Goal: Contribute content: Contribute content

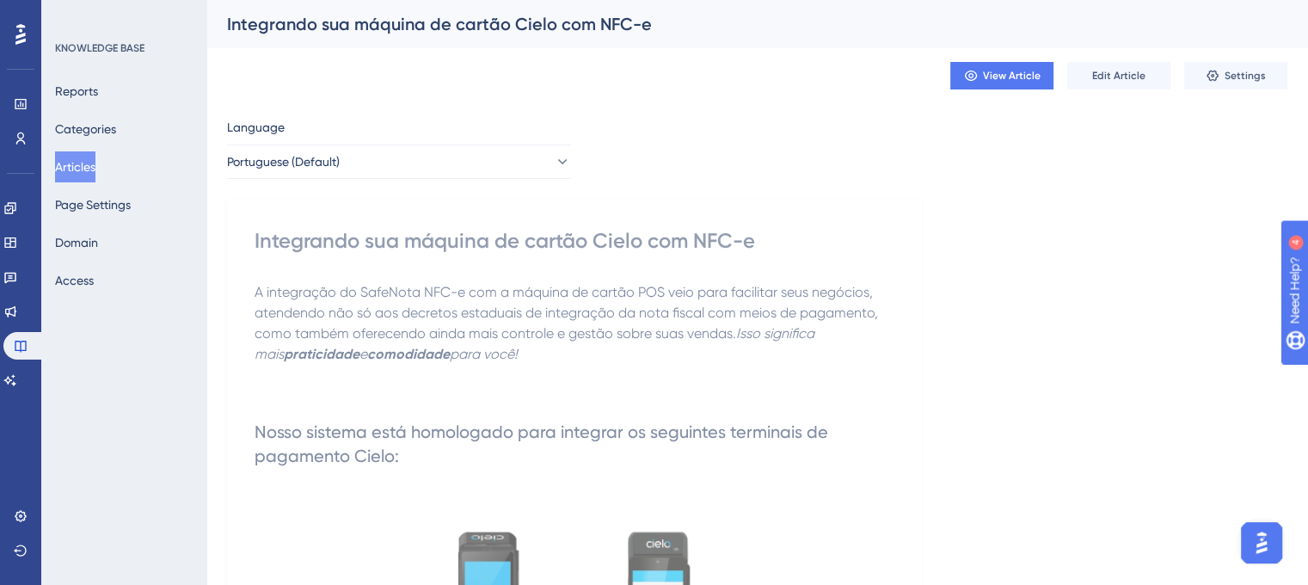
click at [95, 168] on button "Articles" at bounding box center [75, 166] width 40 height 31
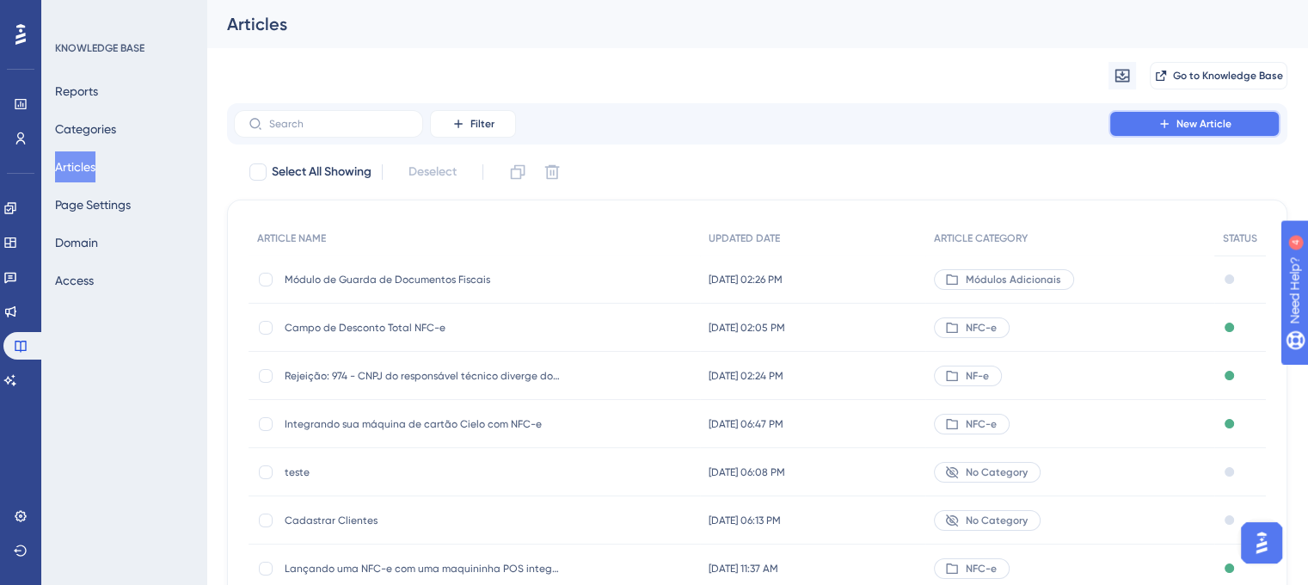
click at [1180, 124] on span "New Article" at bounding box center [1203, 124] width 55 height 14
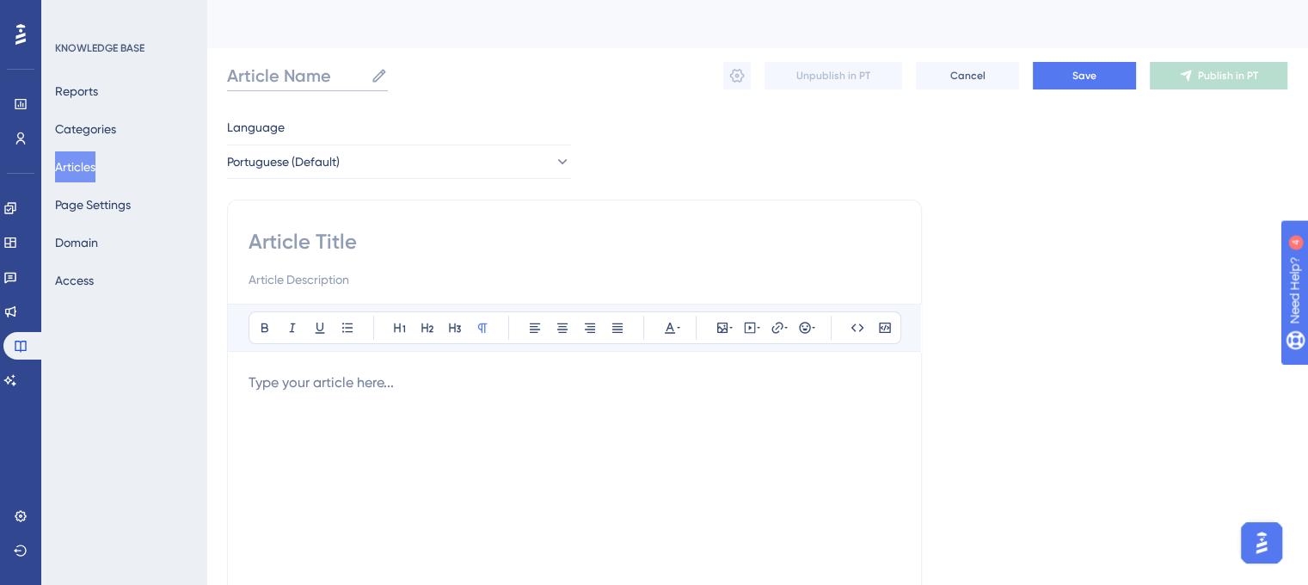
click at [297, 83] on input "Article Name" at bounding box center [295, 76] width 137 height 24
click at [250, 64] on input "Article Name" at bounding box center [295, 76] width 137 height 24
type input "M"
type input "Gestão Financeira"
click at [361, 241] on input at bounding box center [574, 242] width 652 height 28
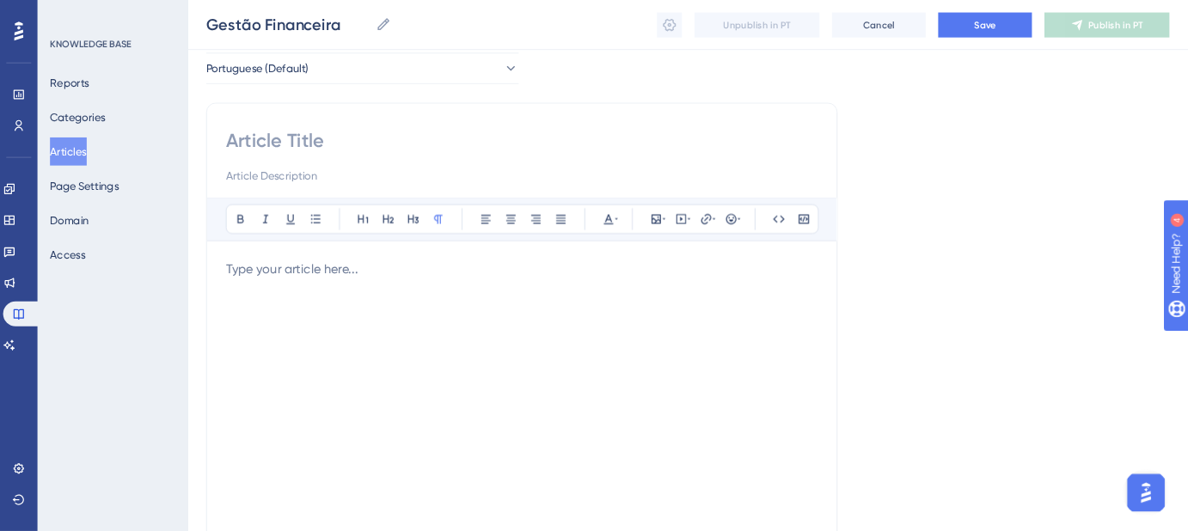
scroll to position [172, 0]
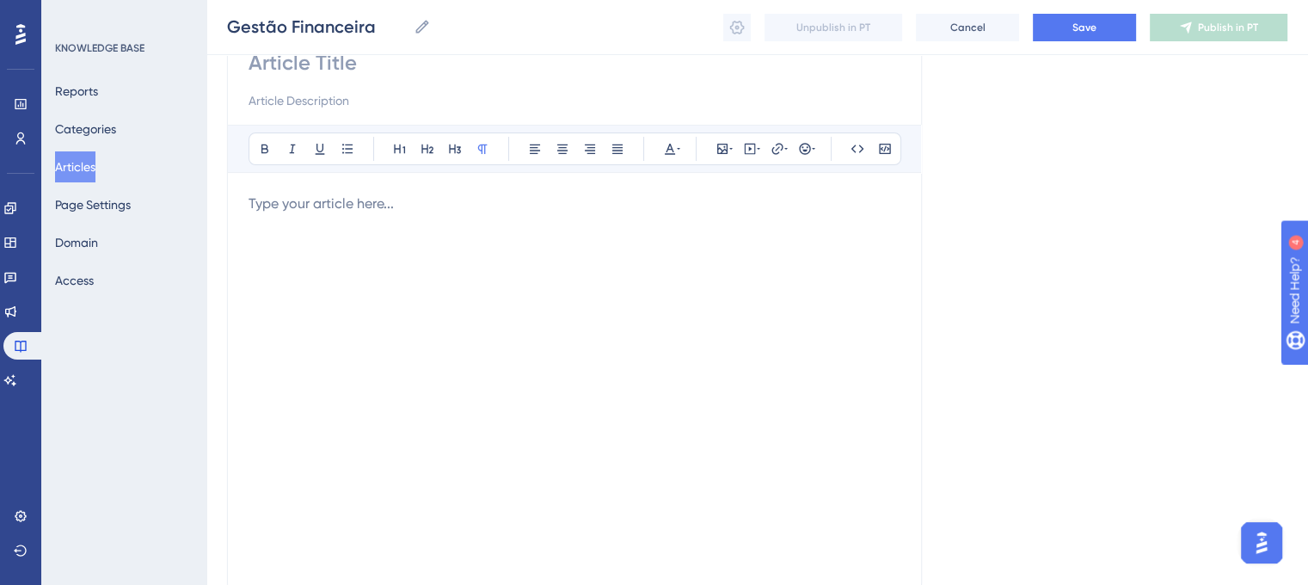
click at [382, 194] on p at bounding box center [574, 203] width 652 height 21
click at [83, 168] on button "Articles" at bounding box center [75, 166] width 40 height 31
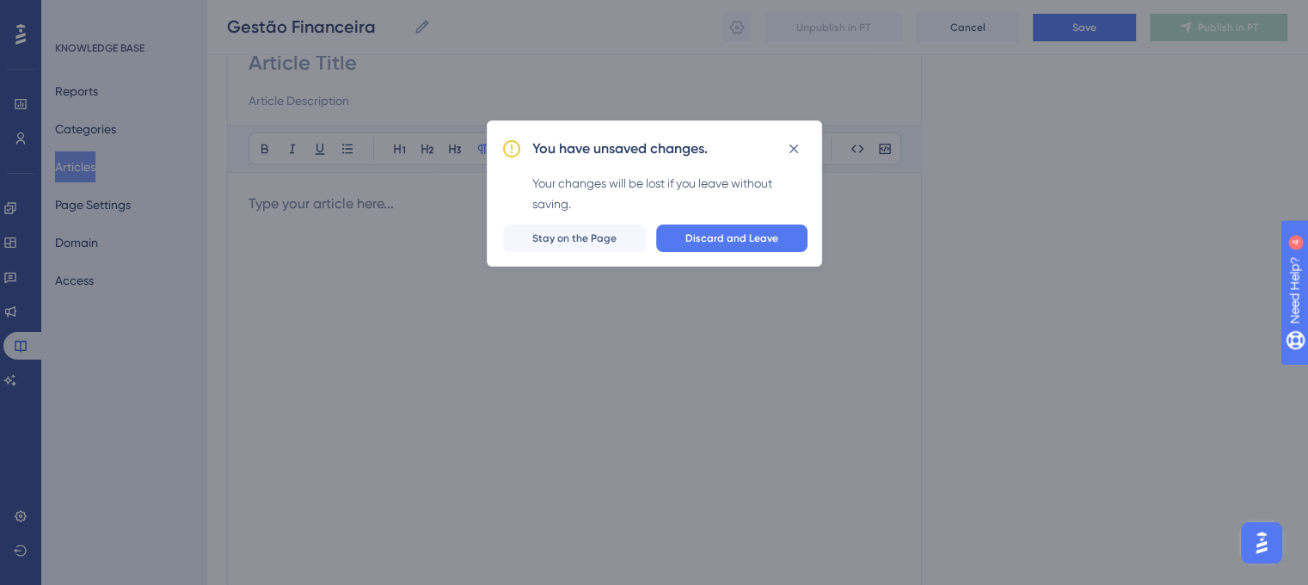
click at [89, 165] on div "You have unsaved changes. Your changes will be lost if you leave without saving…" at bounding box center [654, 292] width 1308 height 585
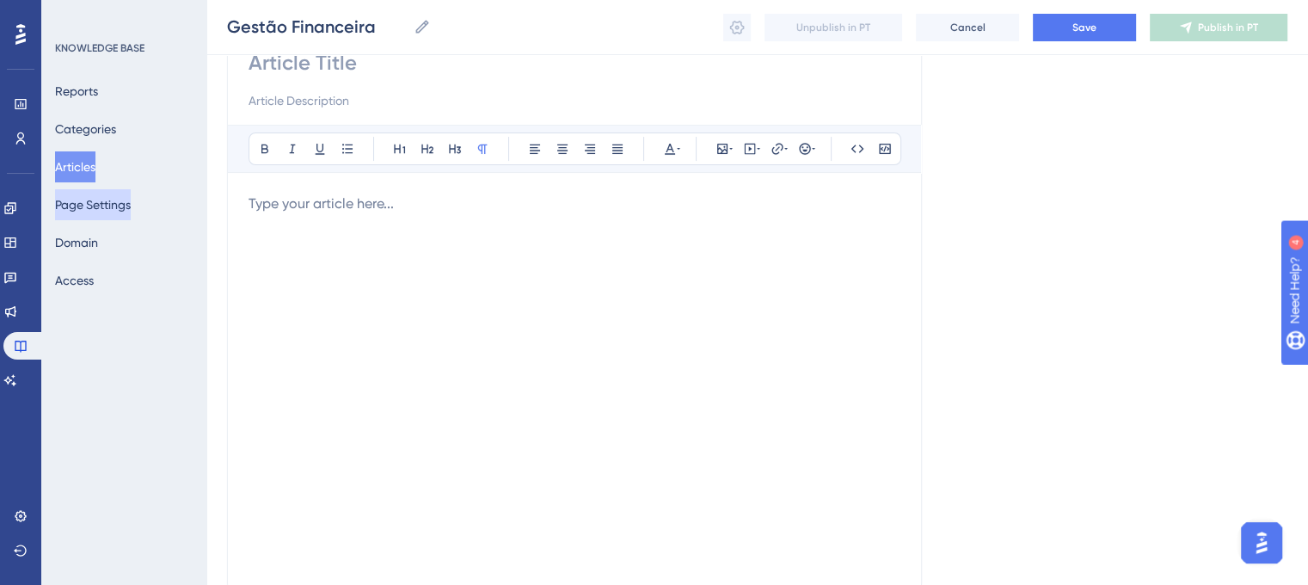
click at [100, 206] on button "Page Settings" at bounding box center [93, 204] width 76 height 31
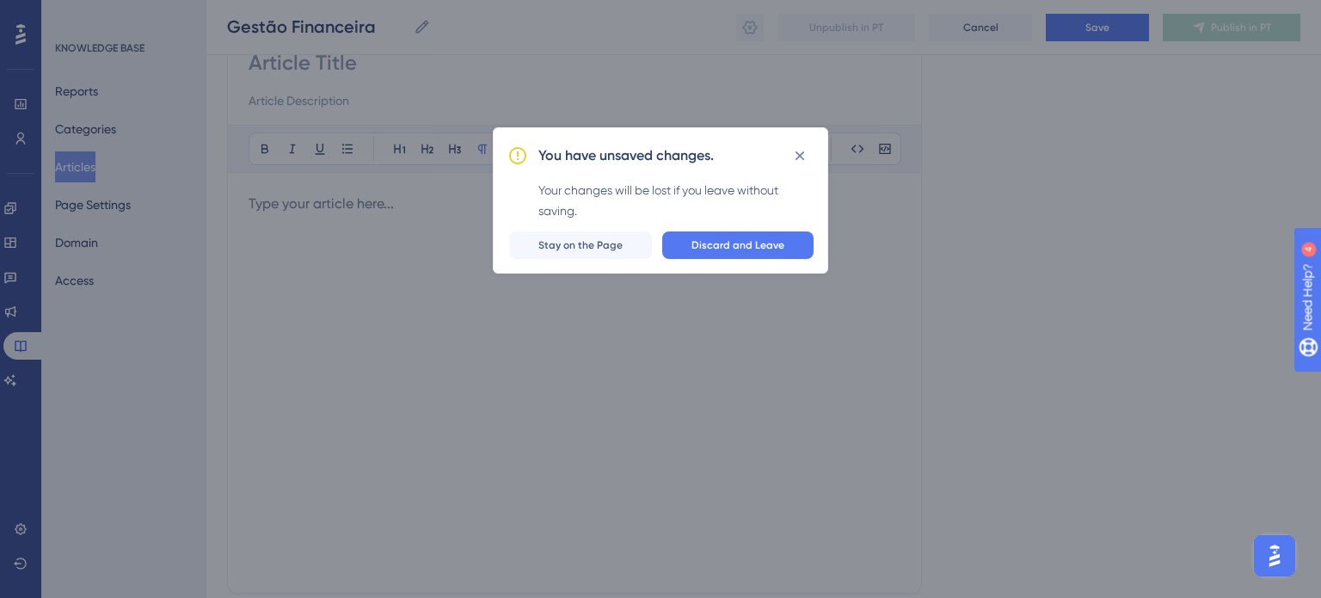
click at [79, 174] on div "You have unsaved changes. Your changes will be lost if you leave without saving…" at bounding box center [660, 299] width 1321 height 598
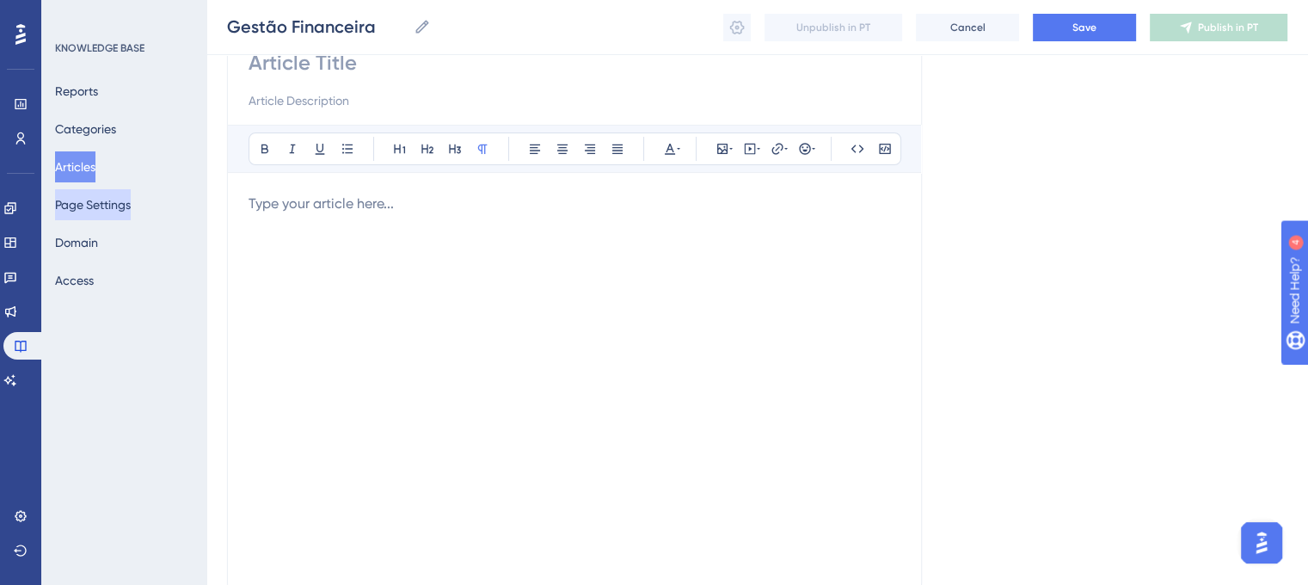
click at [99, 205] on button "Page Settings" at bounding box center [93, 204] width 76 height 31
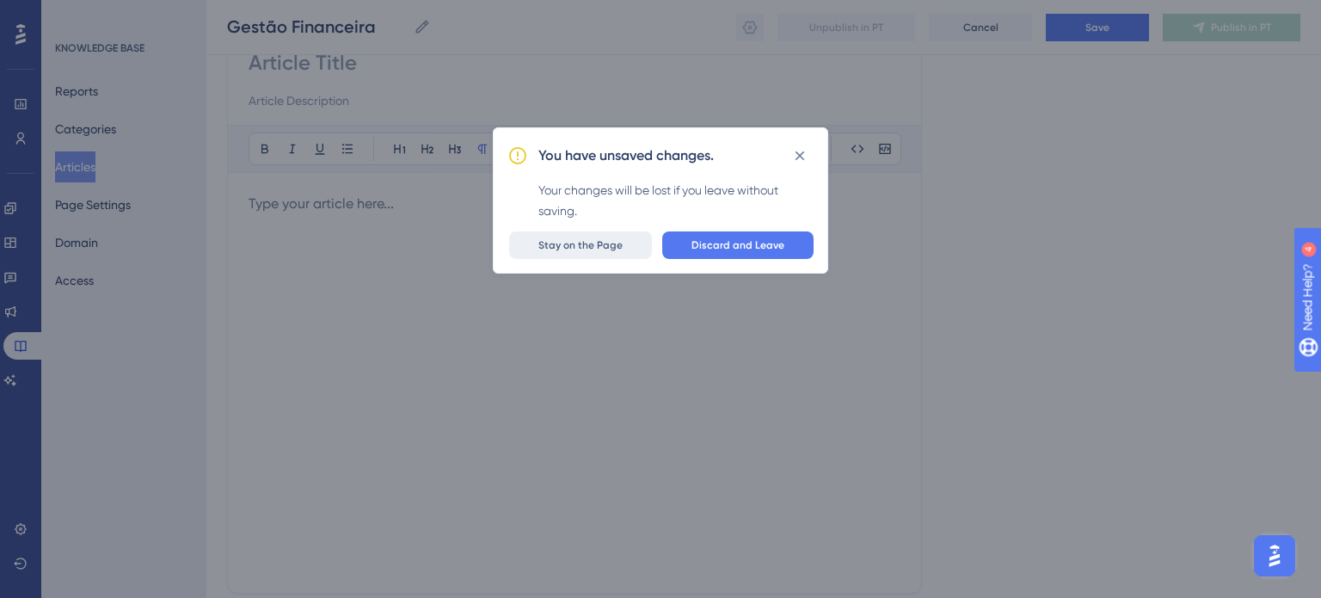
click at [582, 243] on span "Stay on the Page" at bounding box center [580, 245] width 84 height 14
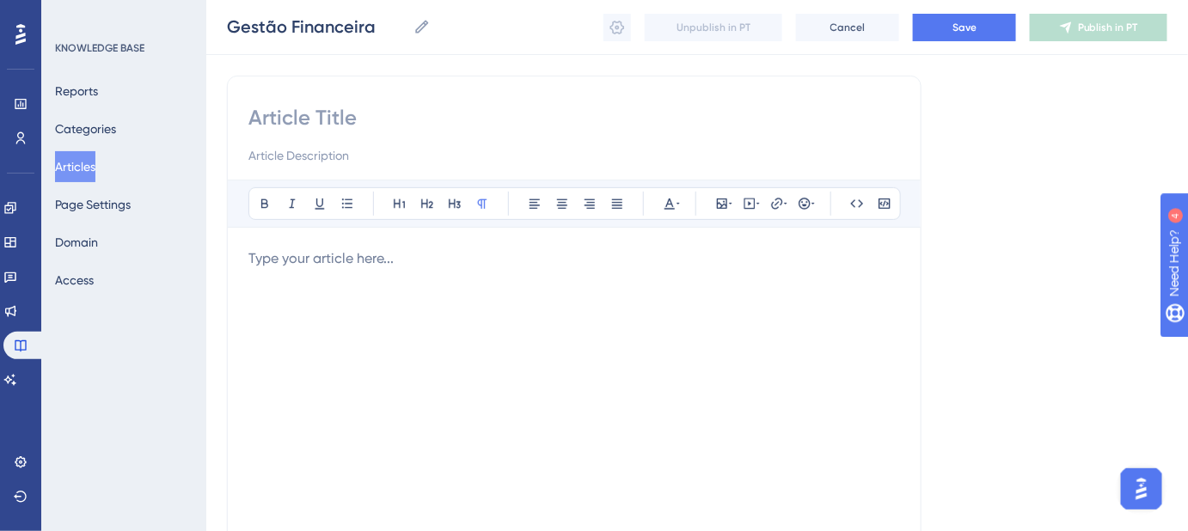
scroll to position [94, 0]
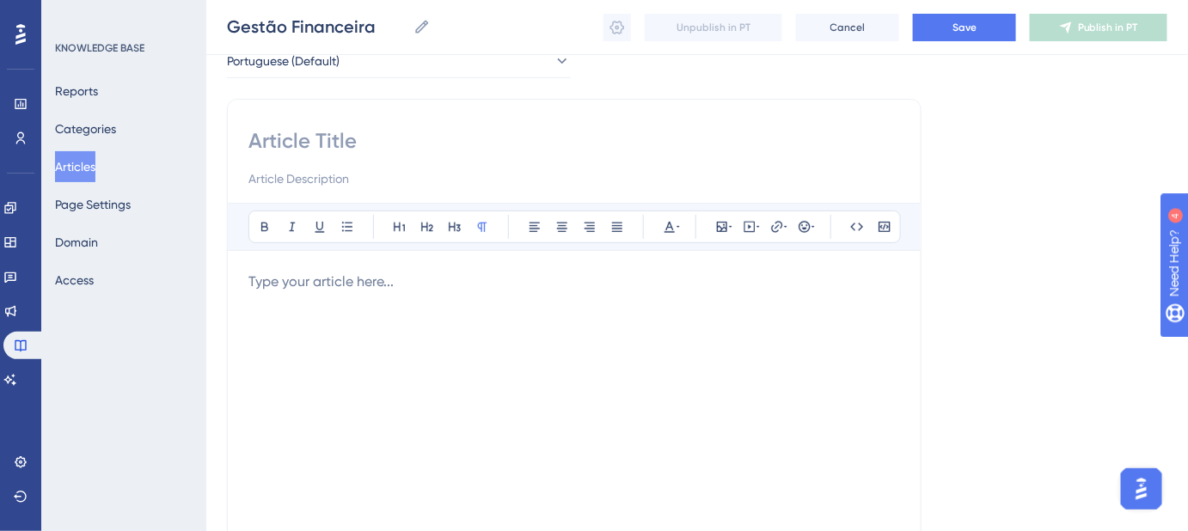
click at [312, 138] on input at bounding box center [574, 141] width 652 height 28
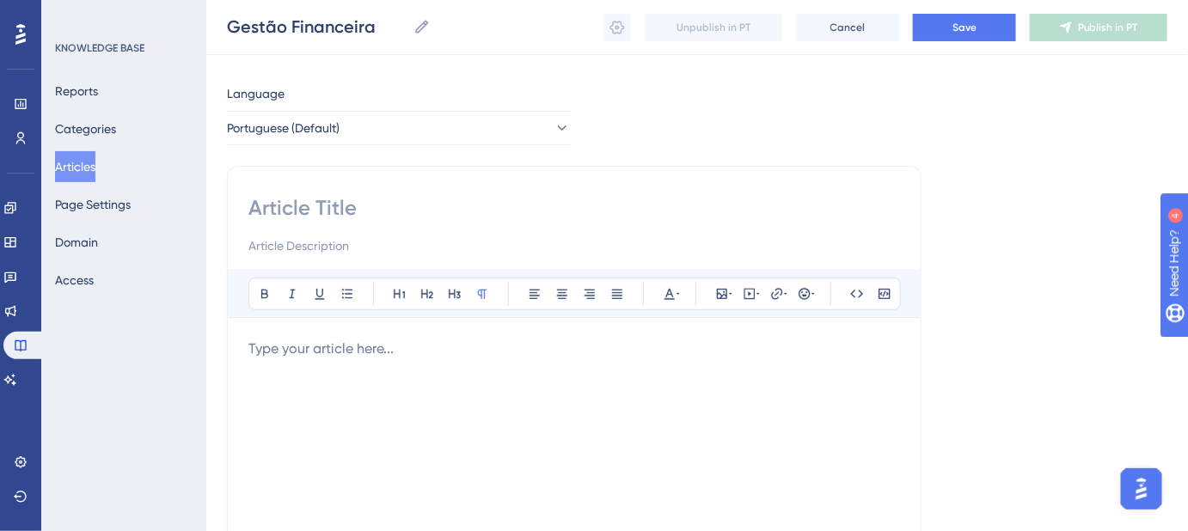
scroll to position [0, 0]
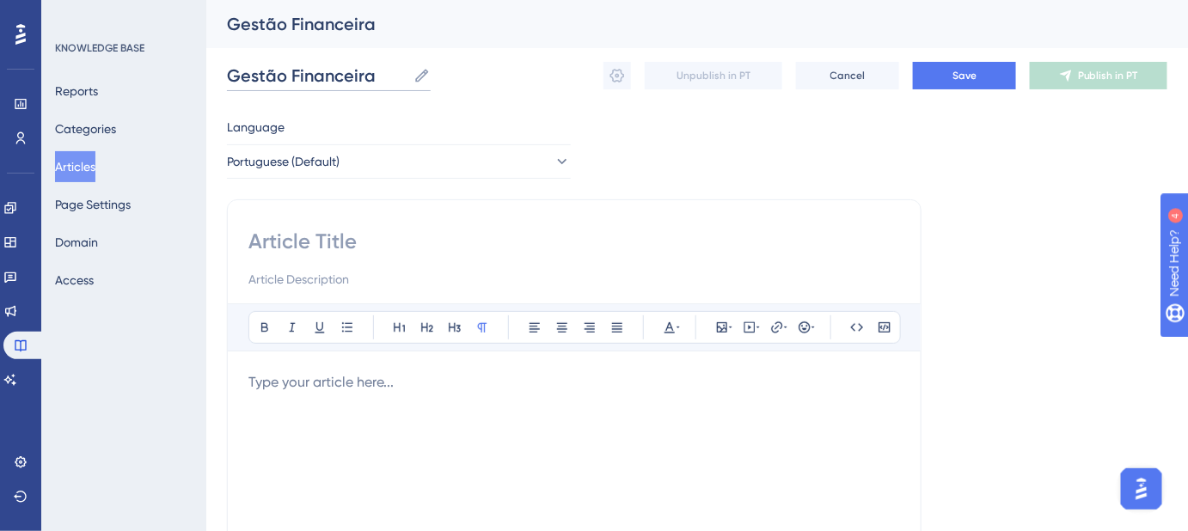
drag, startPoint x: 374, startPoint y: 77, endPoint x: 463, endPoint y: 9, distance: 112.1
click at [212, 77] on div "Performance Users Engagement Widgets Feedback Product Updates Knowledge Base AI…" at bounding box center [697, 451] width 982 height 903
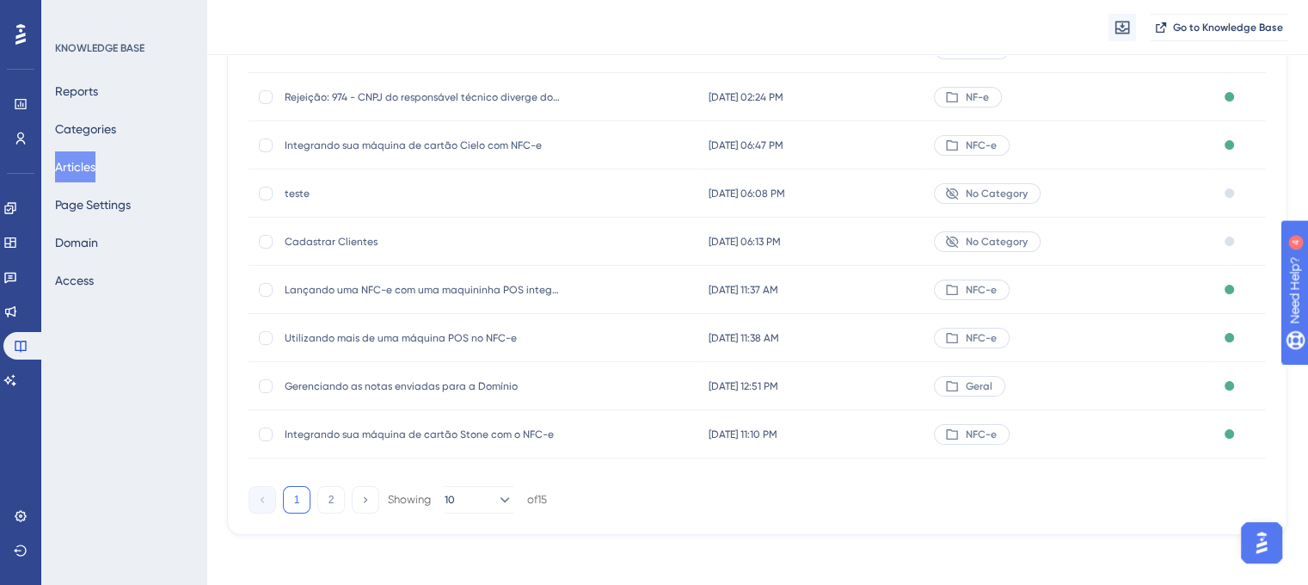
scroll to position [290, 0]
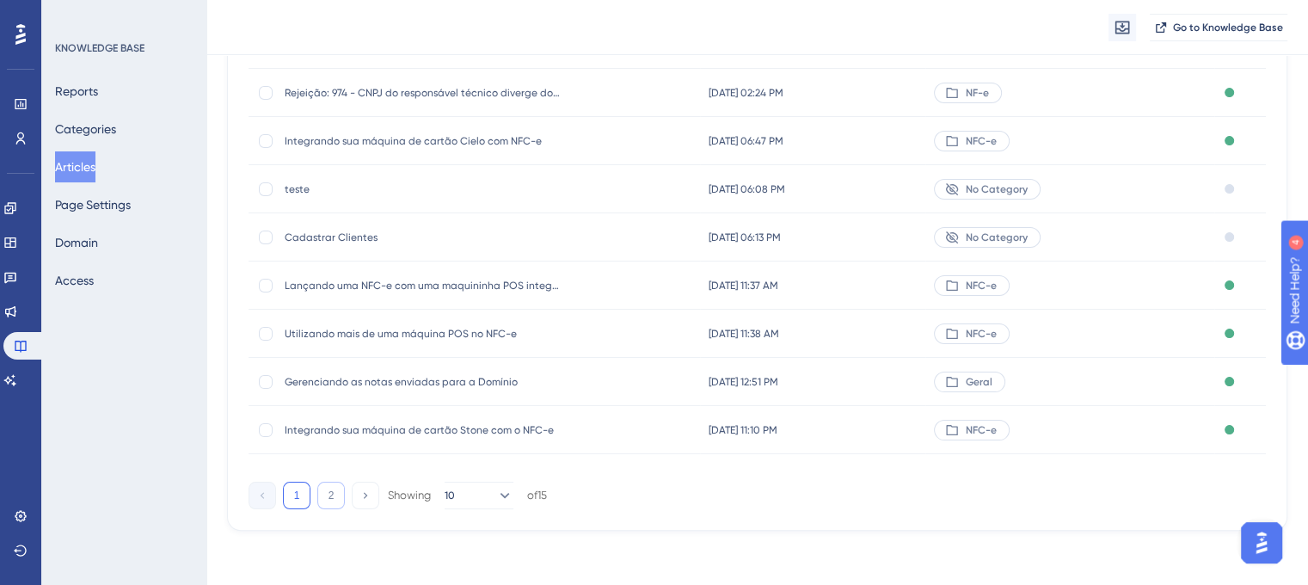
click at [328, 496] on button "2" at bounding box center [331, 495] width 28 height 28
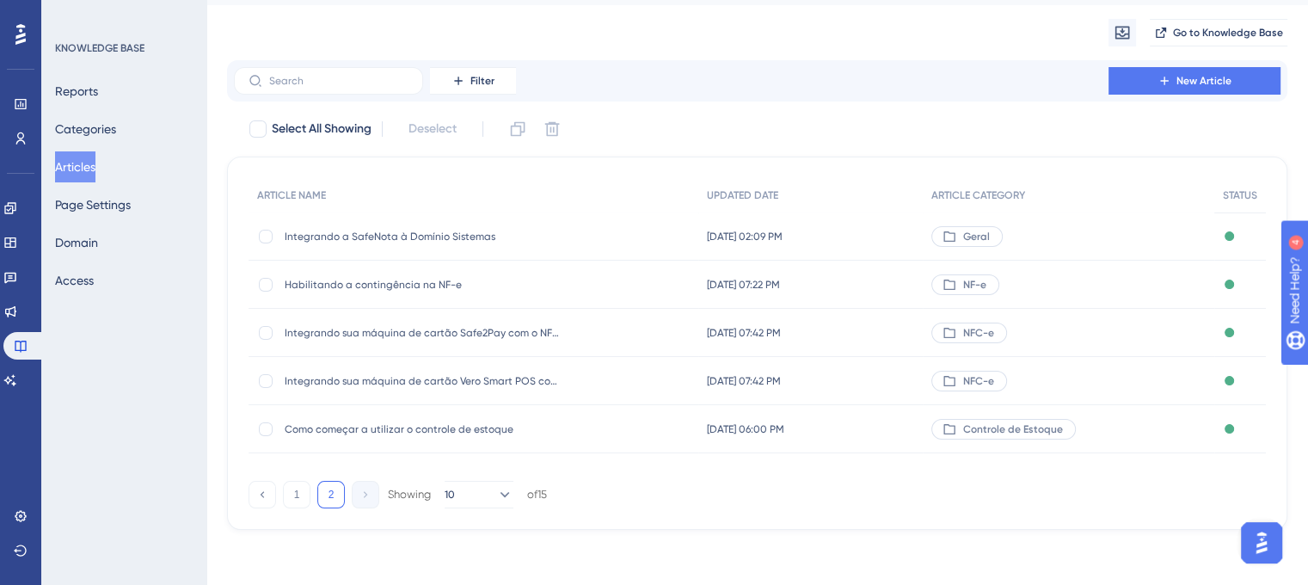
scroll to position [0, 0]
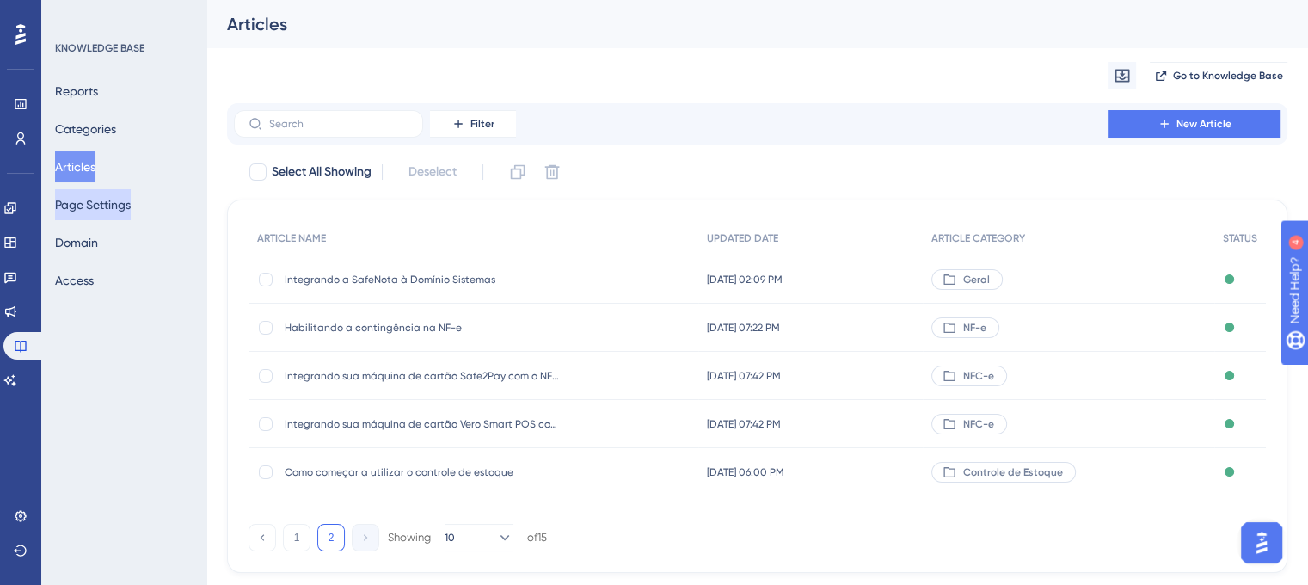
click at [120, 214] on button "Page Settings" at bounding box center [93, 204] width 76 height 31
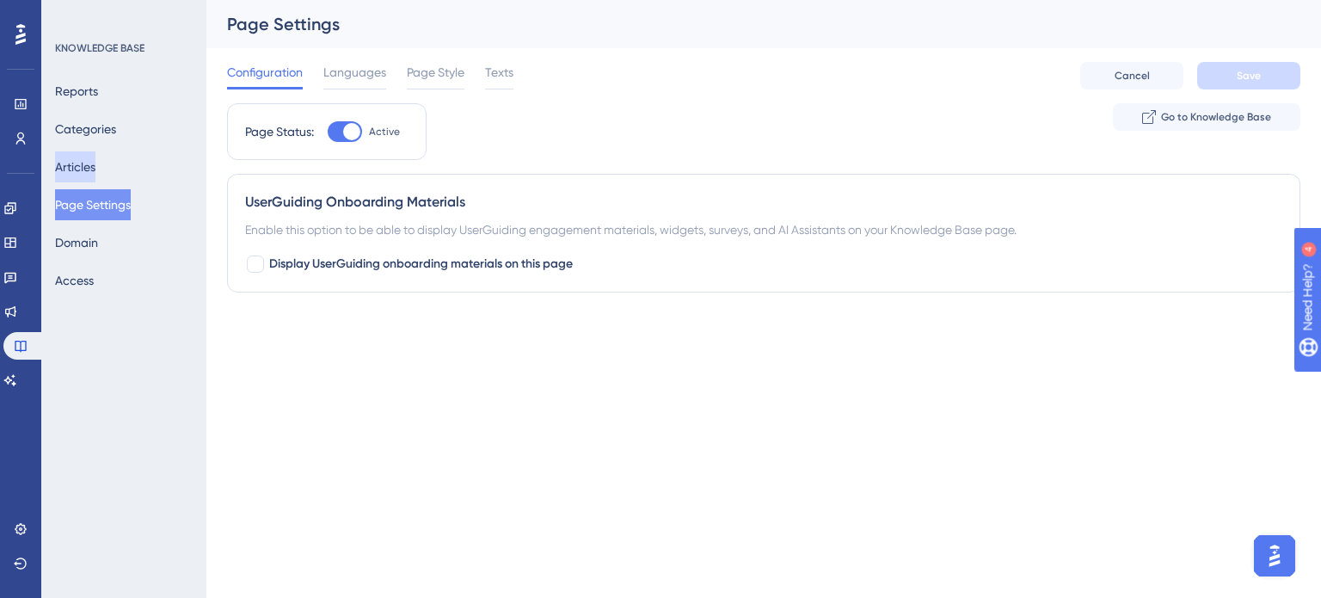
click at [83, 164] on button "Articles" at bounding box center [75, 166] width 40 height 31
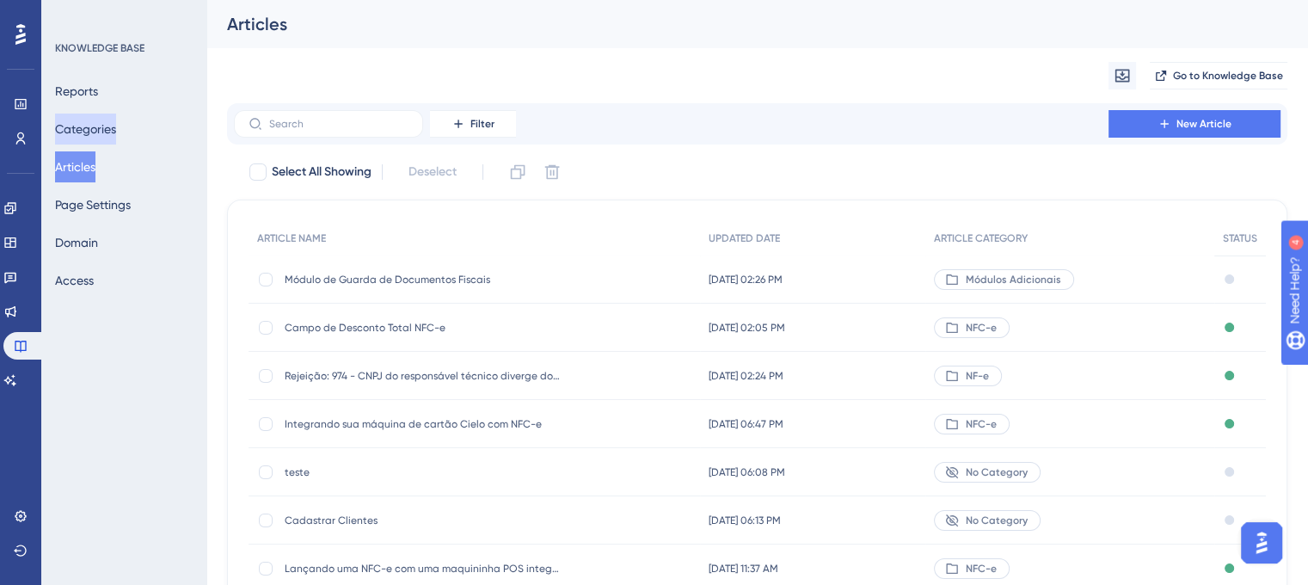
click at [96, 126] on button "Categories" at bounding box center [85, 128] width 61 height 31
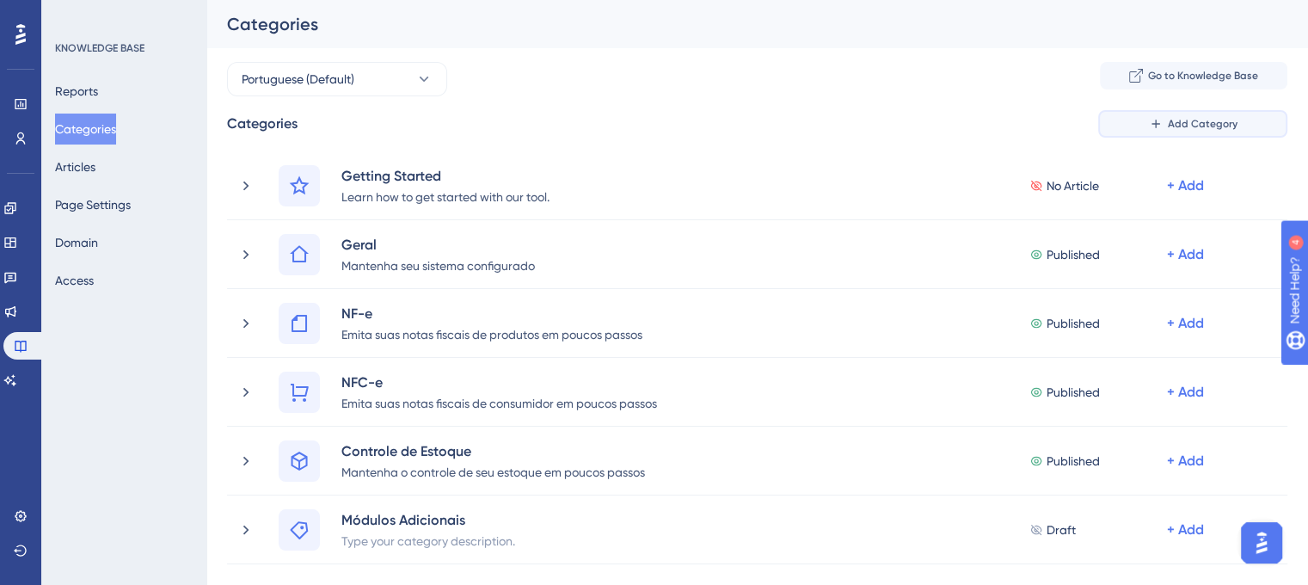
click at [1149, 123] on icon at bounding box center [1156, 124] width 14 height 14
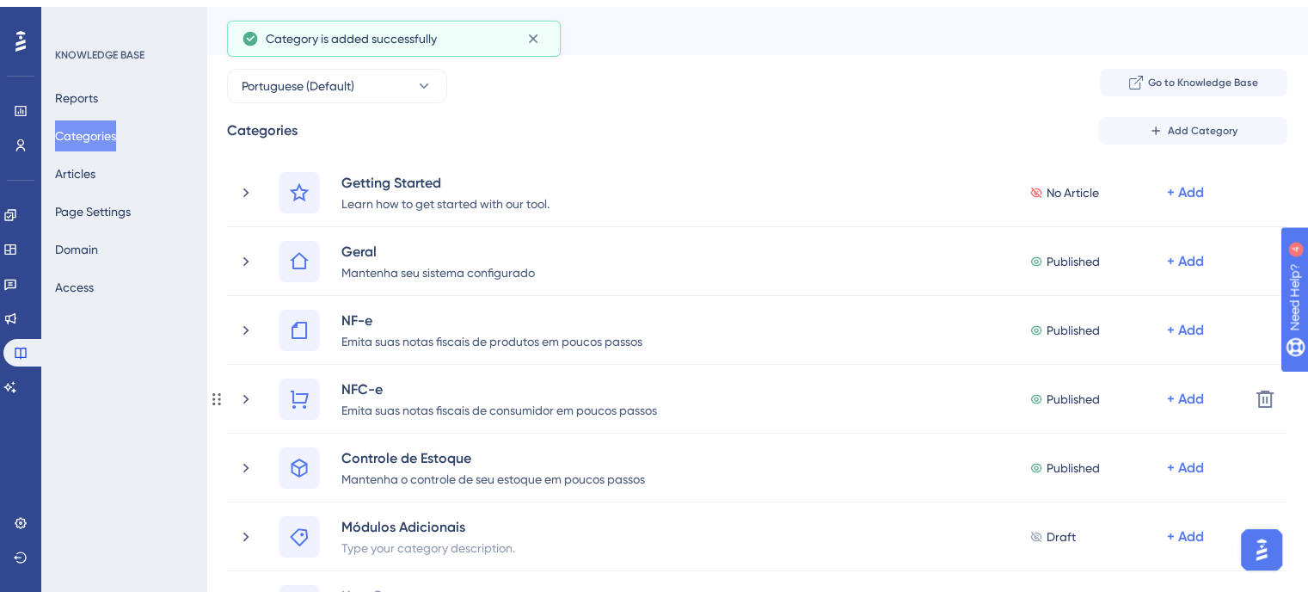
scroll to position [237, 0]
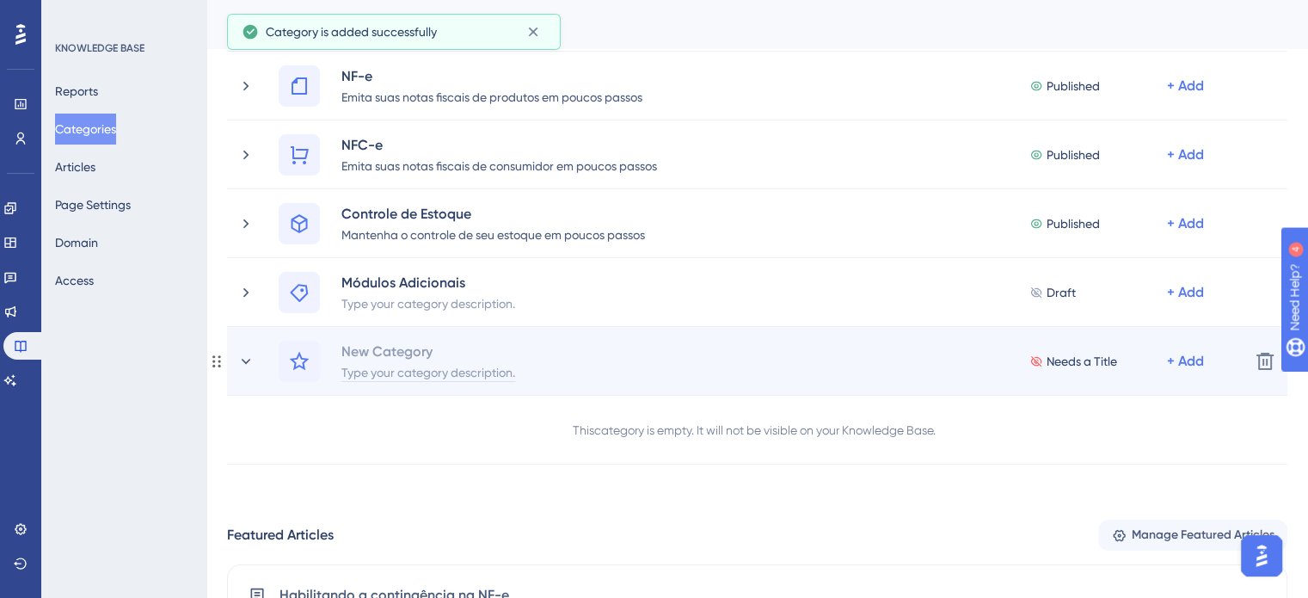
click at [358, 364] on div "Type your category description." at bounding box center [427, 371] width 175 height 21
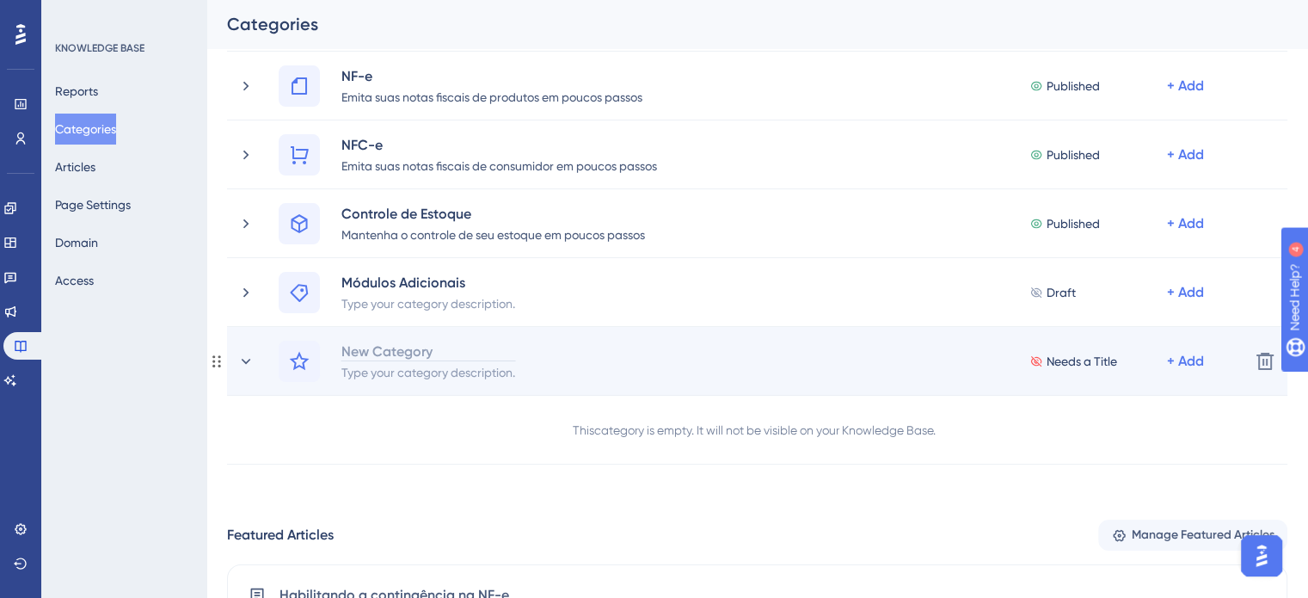
click at [386, 350] on div "New Category" at bounding box center [427, 350] width 175 height 21
drag, startPoint x: 291, startPoint y: 355, endPoint x: 242, endPoint y: 360, distance: 48.4
click at [242, 360] on icon at bounding box center [245, 361] width 17 height 17
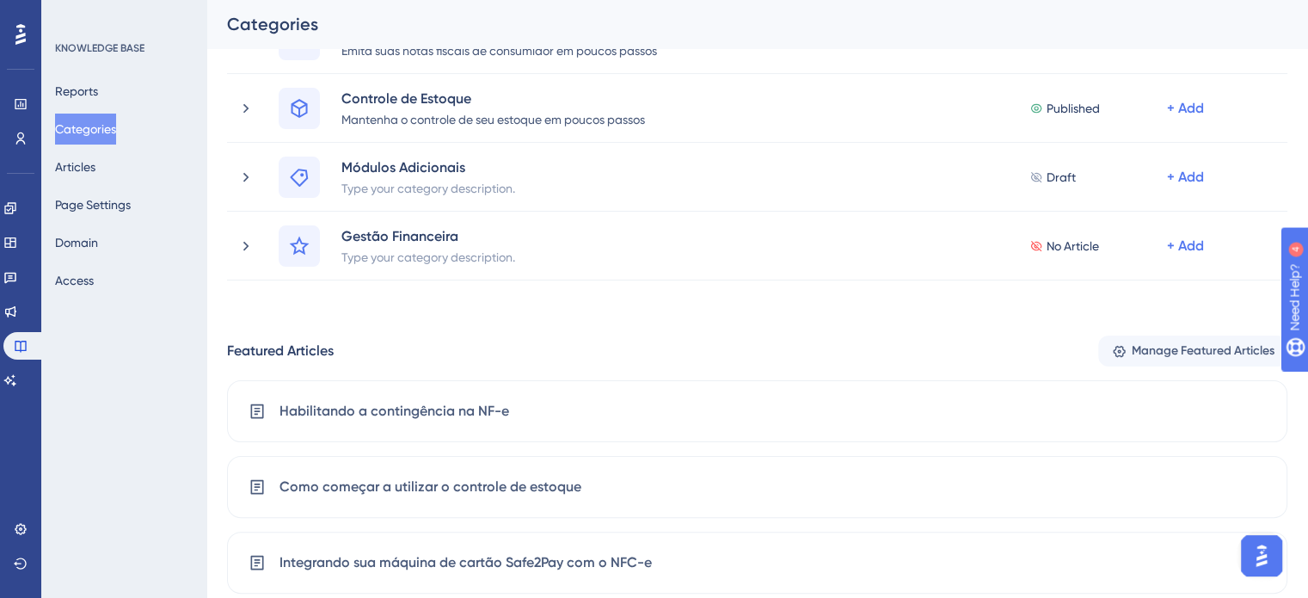
scroll to position [323, 0]
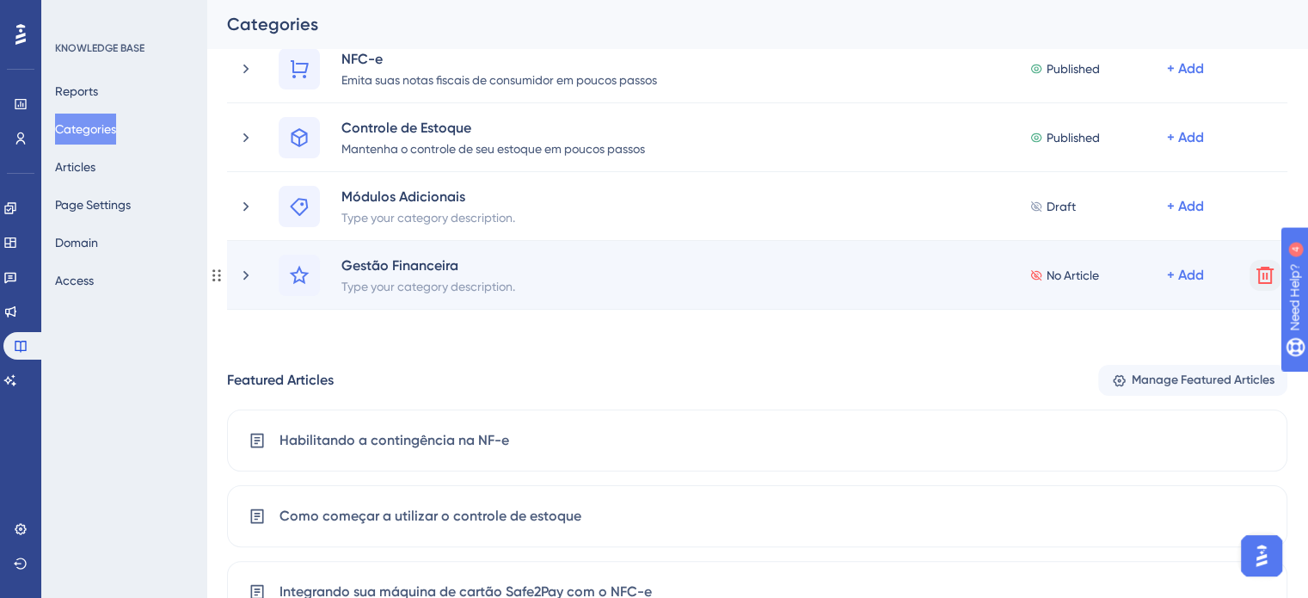
drag, startPoint x: 295, startPoint y: 263, endPoint x: 1272, endPoint y: 277, distance: 977.7
click at [1272, 277] on icon at bounding box center [1264, 275] width 21 height 21
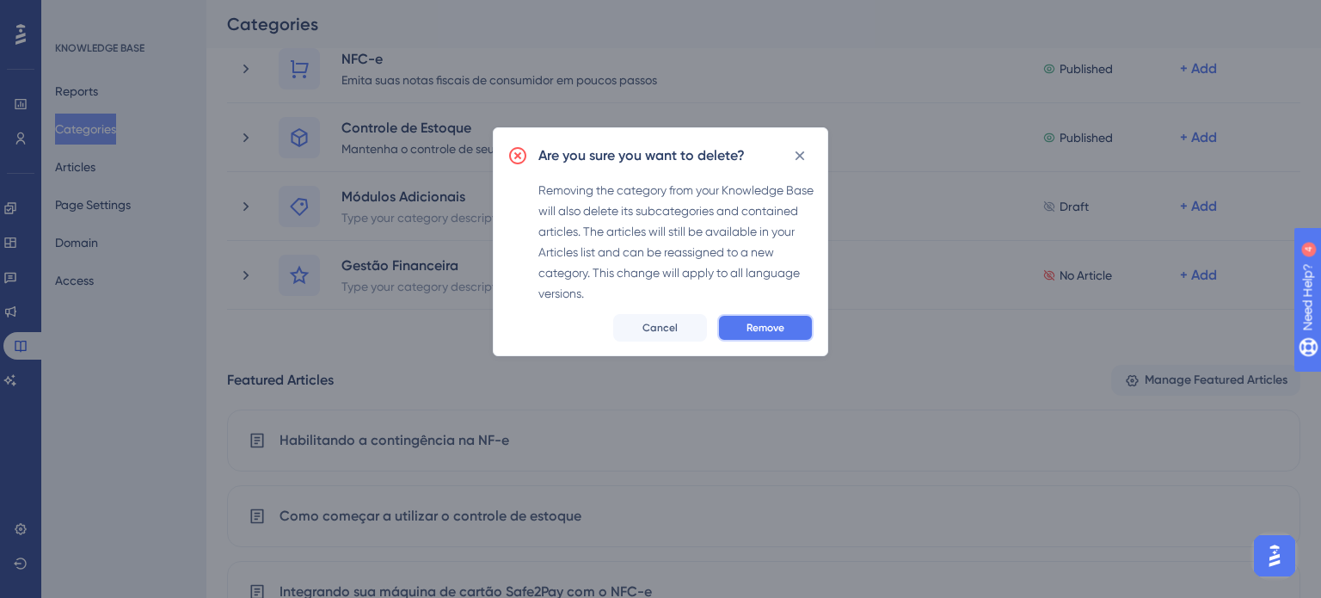
click at [751, 331] on span "Remove" at bounding box center [765, 328] width 38 height 14
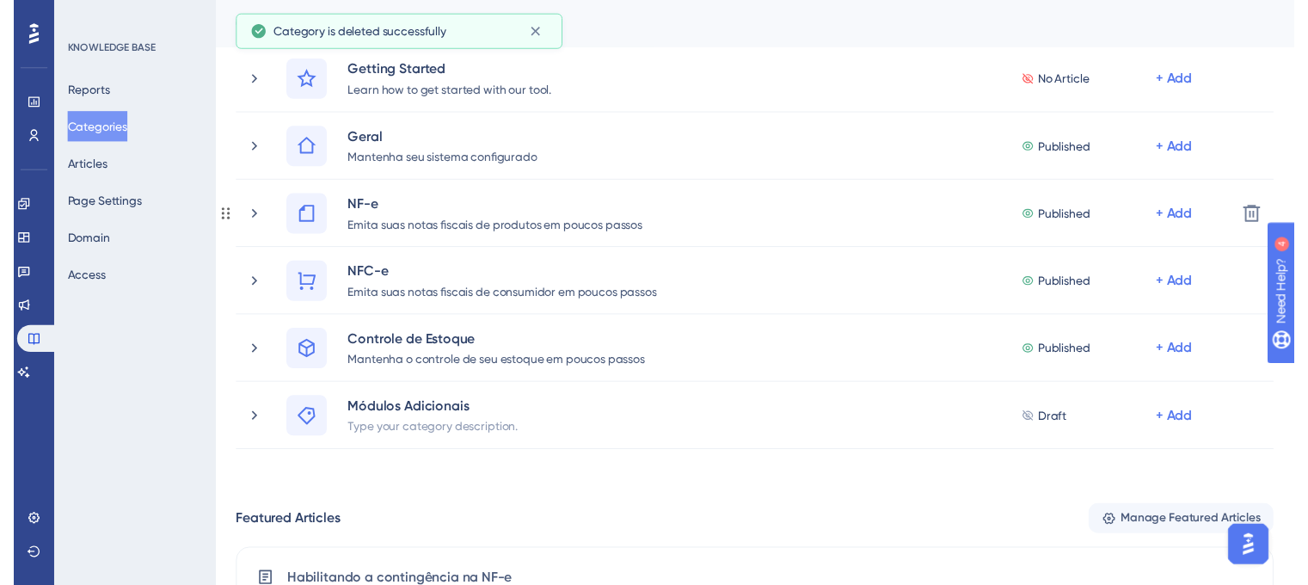
scroll to position [0, 0]
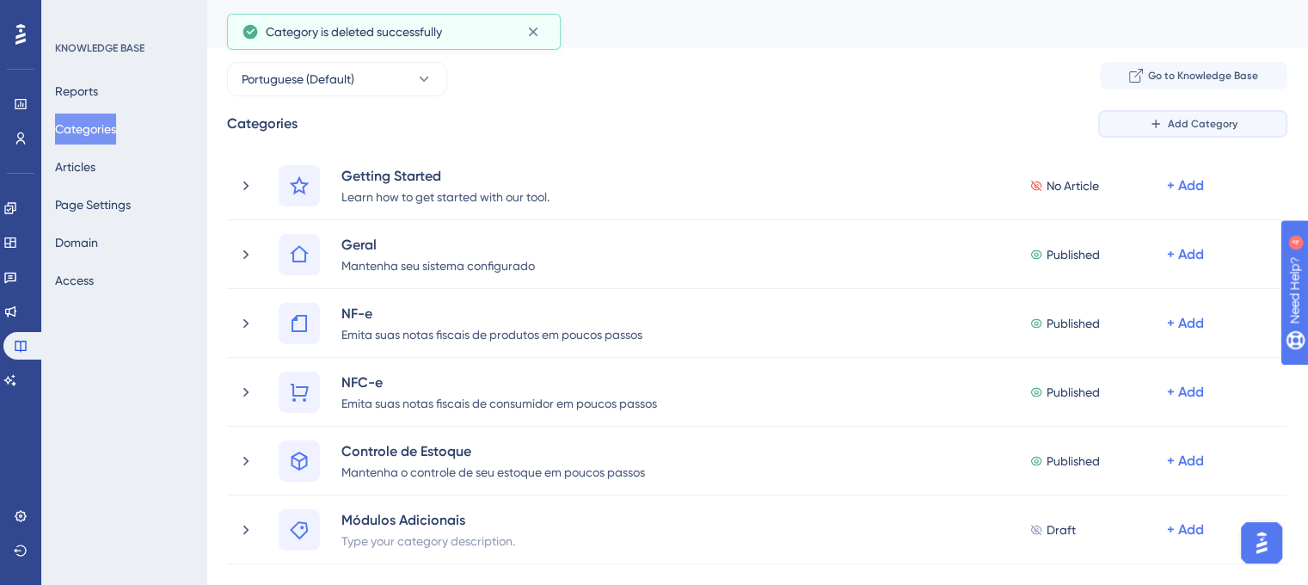
click at [1196, 123] on span "Add Category" at bounding box center [1203, 124] width 70 height 14
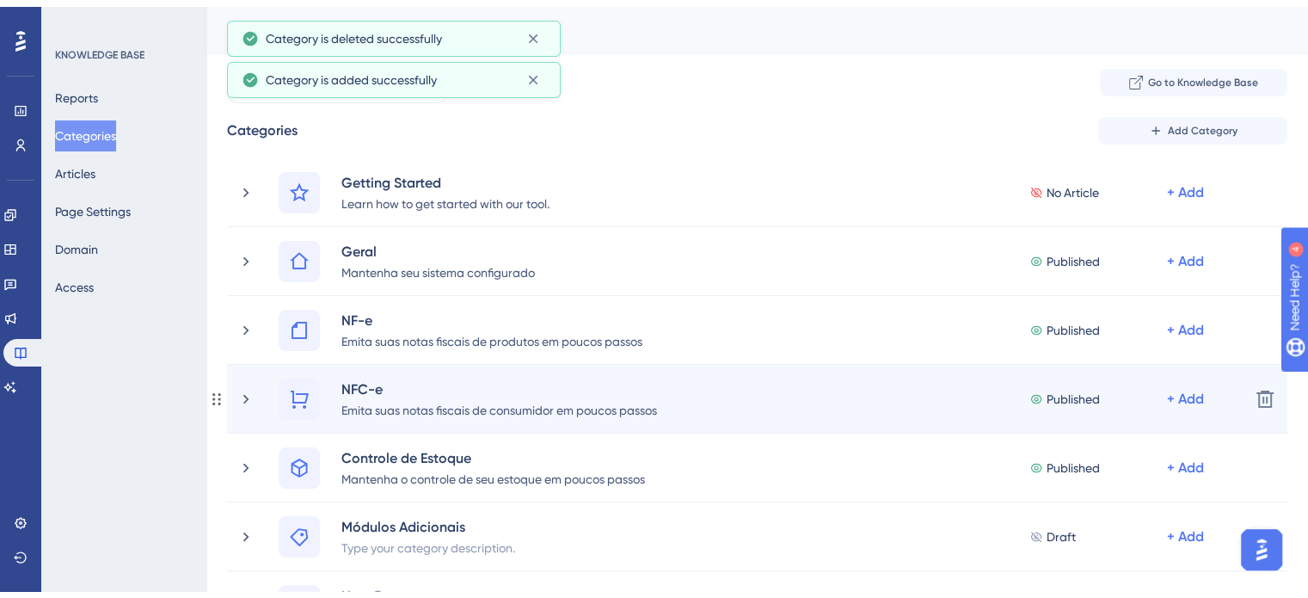
scroll to position [237, 0]
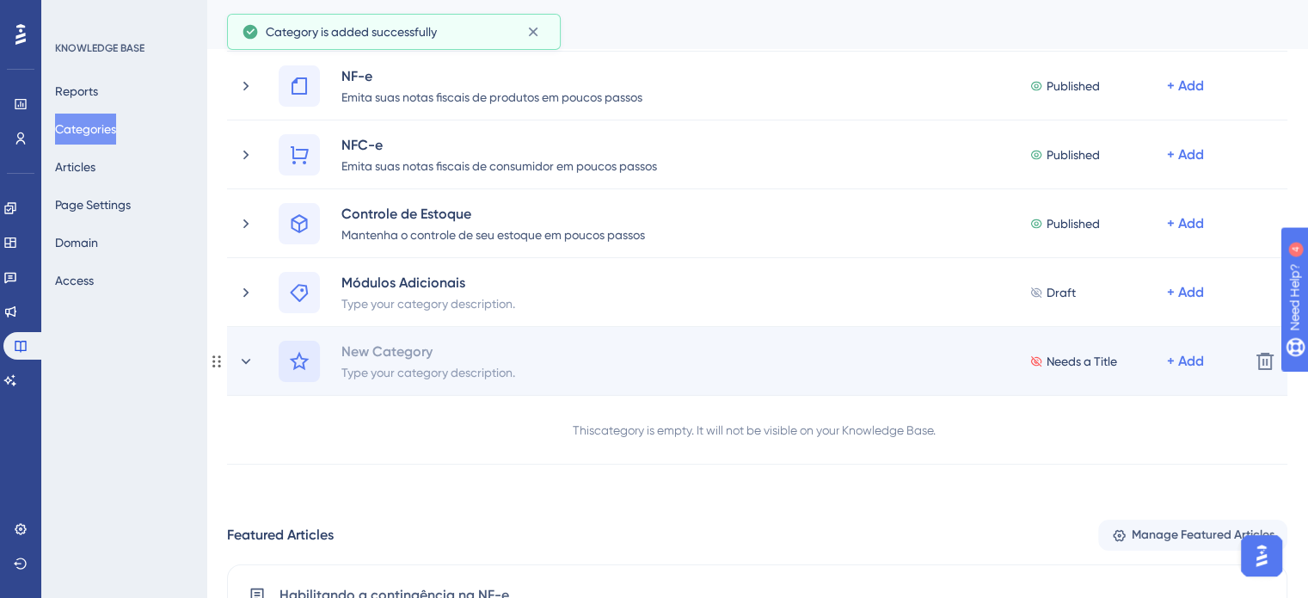
click at [310, 364] on div at bounding box center [299, 360] width 41 height 41
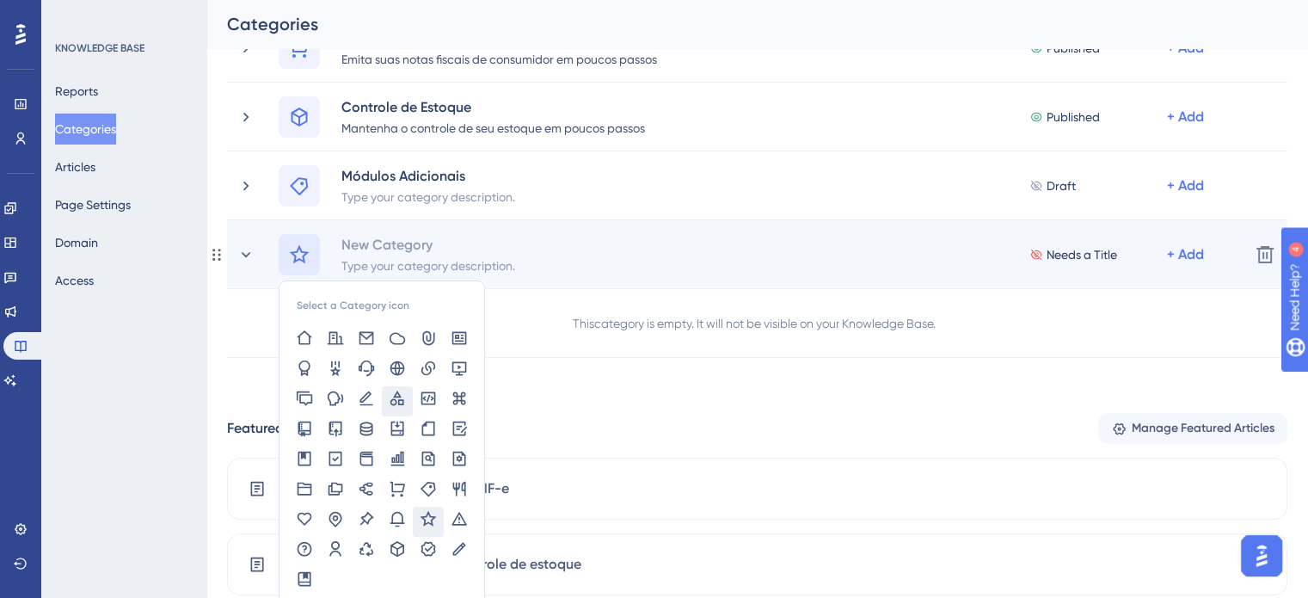
scroll to position [430, 0]
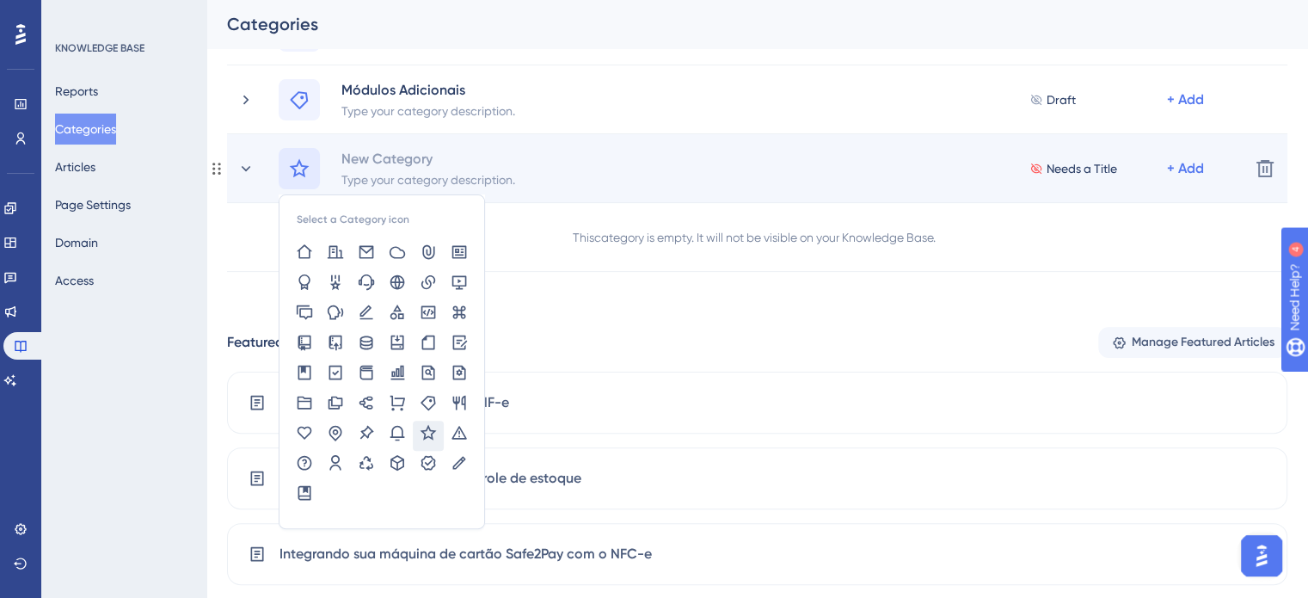
click at [365, 214] on div "Select a Category icon" at bounding box center [353, 219] width 113 height 14
click at [395, 371] on icon at bounding box center [398, 372] width 14 height 15
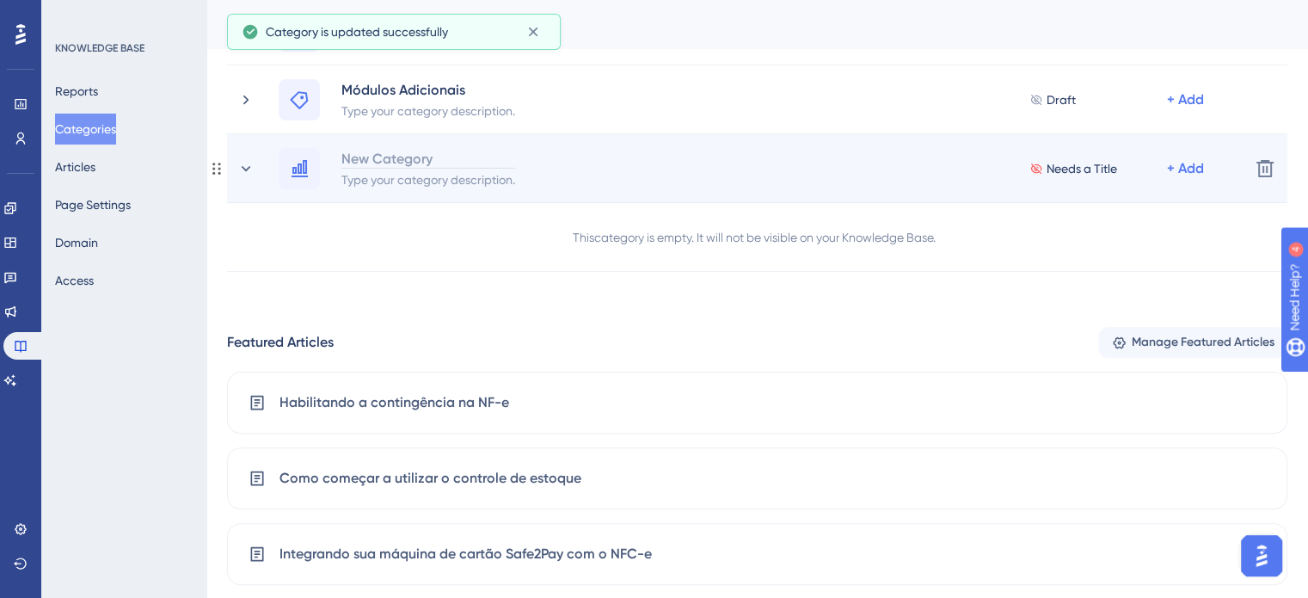
click at [381, 162] on div "New Category" at bounding box center [427, 158] width 175 height 21
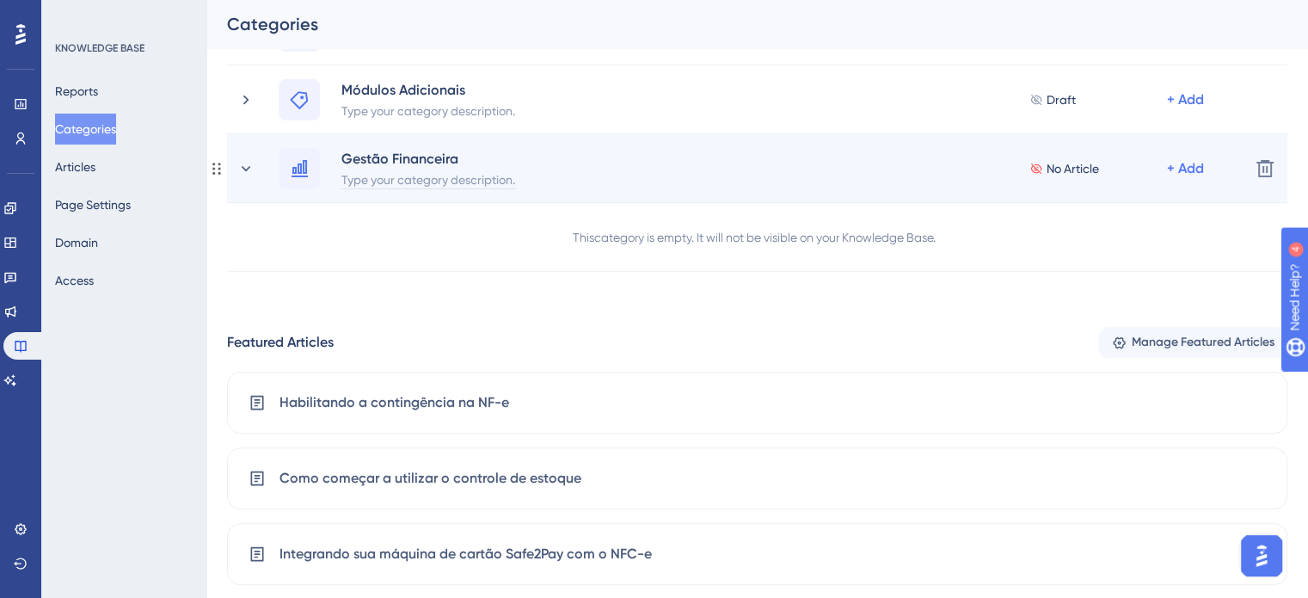
click at [474, 177] on div "Type your category description." at bounding box center [427, 179] width 175 height 21
paste div
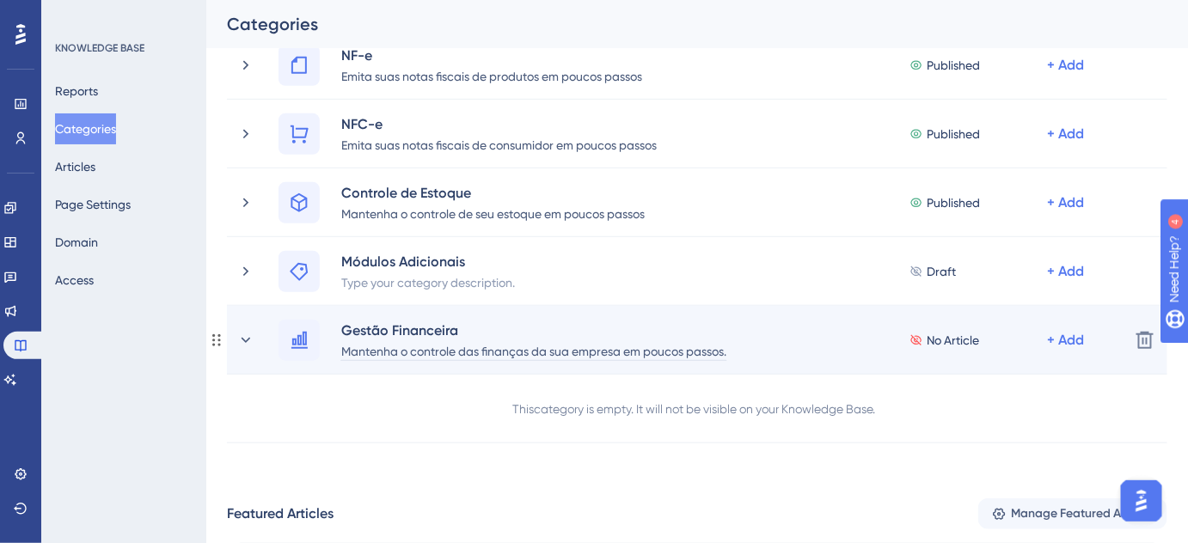
scroll to position [180, 0]
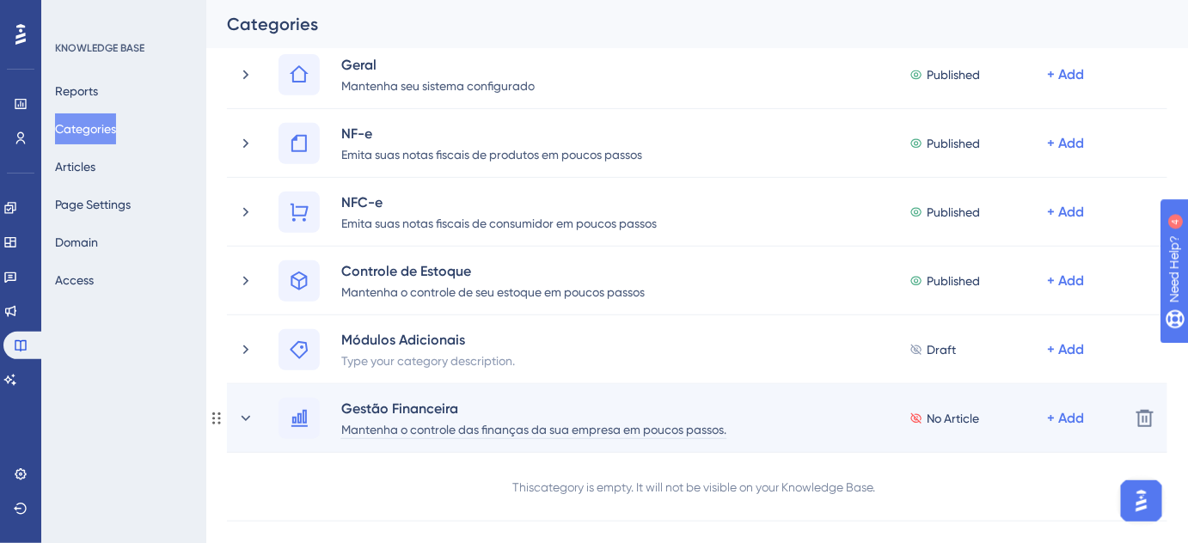
click at [727, 425] on div "Mantenha o controle das finanças da sua empresa em poucos passos." at bounding box center [533, 429] width 387 height 21
click at [739, 427] on div "Gestão Financeira Mantenha o controle das finanças da sua empresa em poucos pas…" at bounding box center [540, 418] width 401 height 41
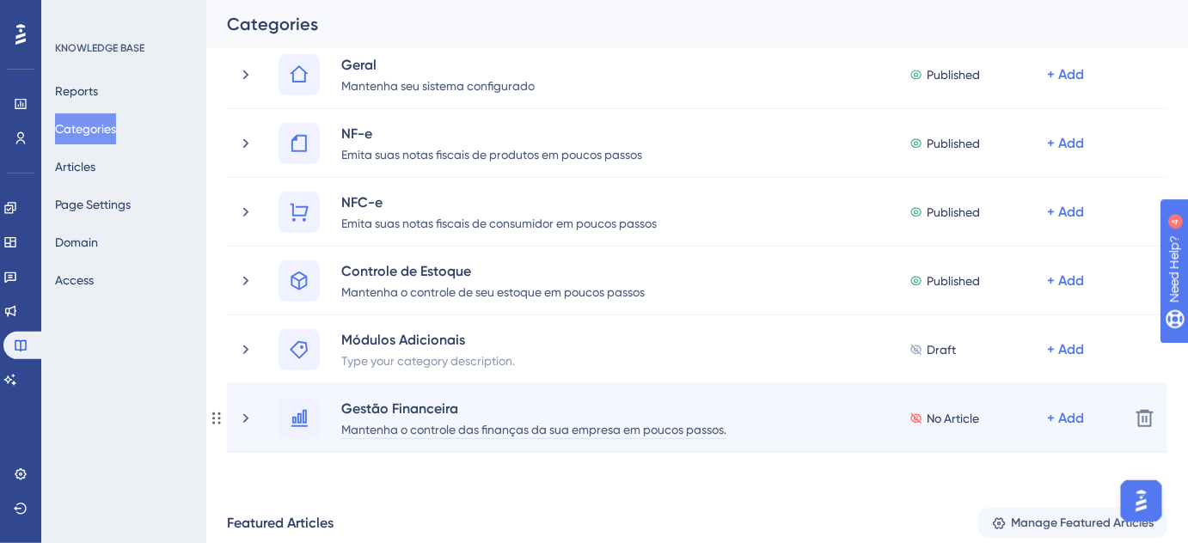
click at [727, 426] on div "Mantenha o controle das finanças da sua empresa em poucos passos." at bounding box center [533, 429] width 387 height 21
click at [734, 428] on div "Gestão Financeira Mantenha o controle das finanças da sua empresa em poucos pas…" at bounding box center [540, 418] width 401 height 41
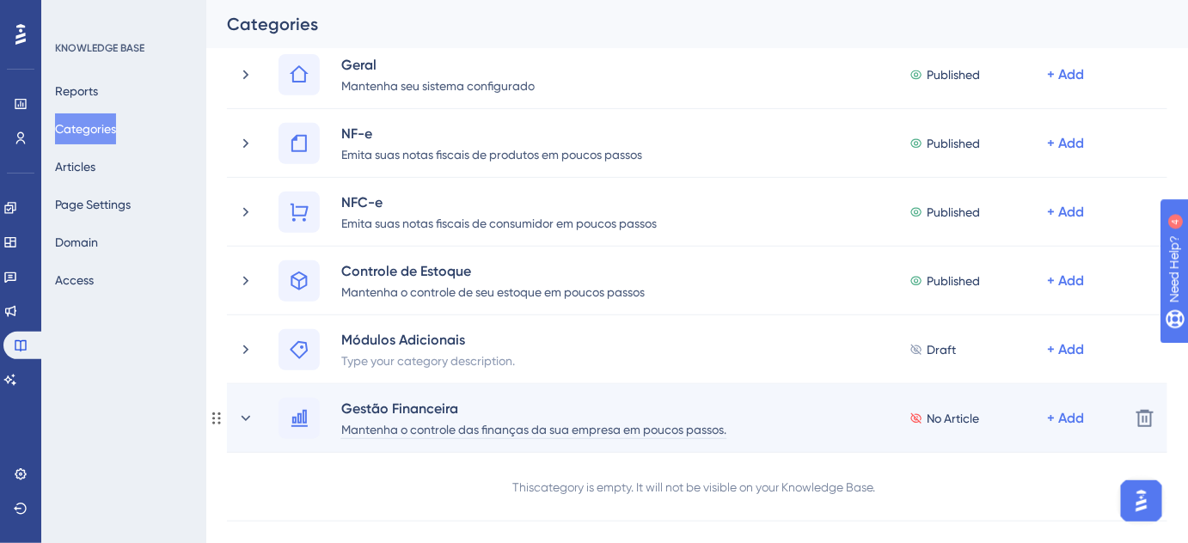
click at [727, 431] on div "Mantenha o controle das finanças da sua empresa em poucos passos." at bounding box center [533, 429] width 387 height 21
click at [706, 420] on div "Mantenha o controle das finanças da sua empresa em poucos passos." at bounding box center [533, 429] width 387 height 21
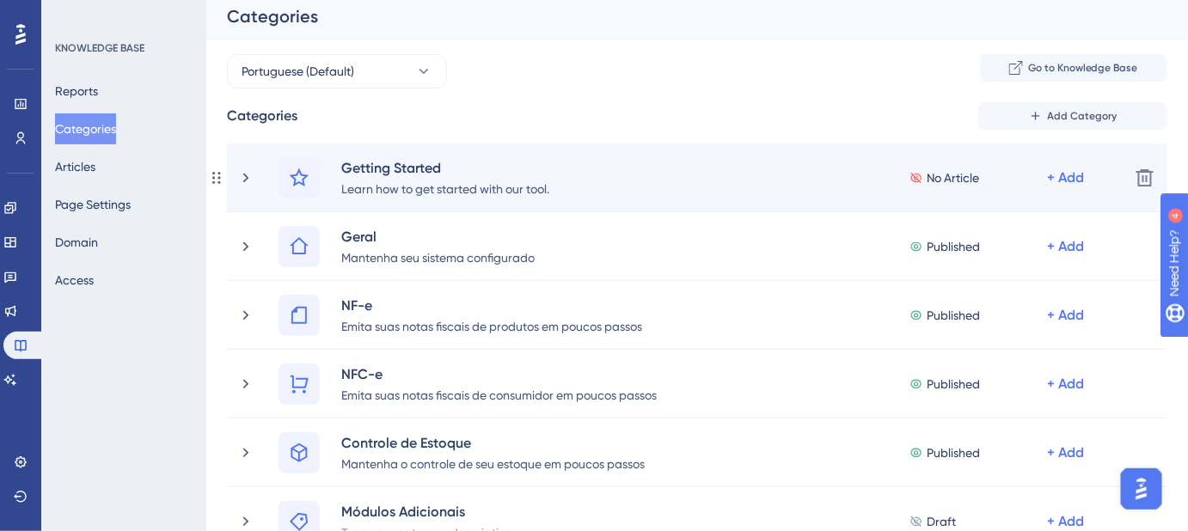
scroll to position [0, 0]
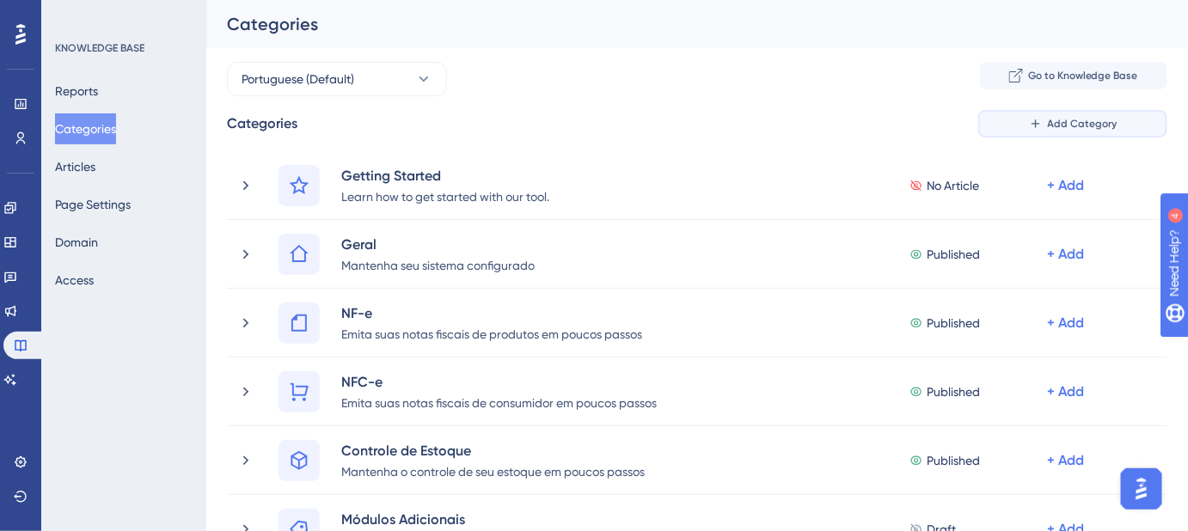
click at [1054, 125] on span "Add Category" at bounding box center [1083, 124] width 70 height 14
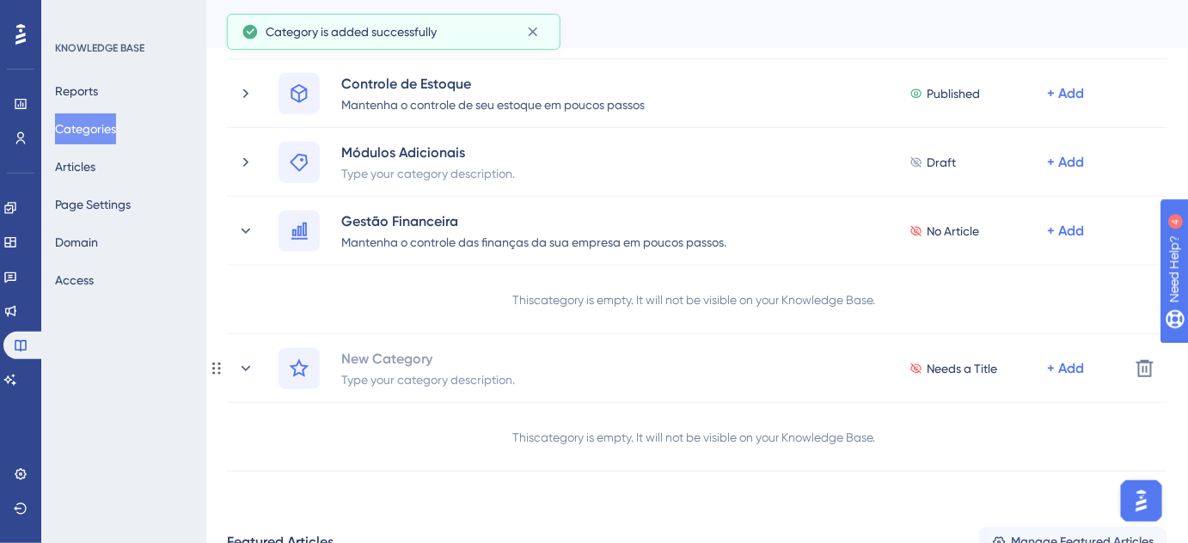
scroll to position [332, 0]
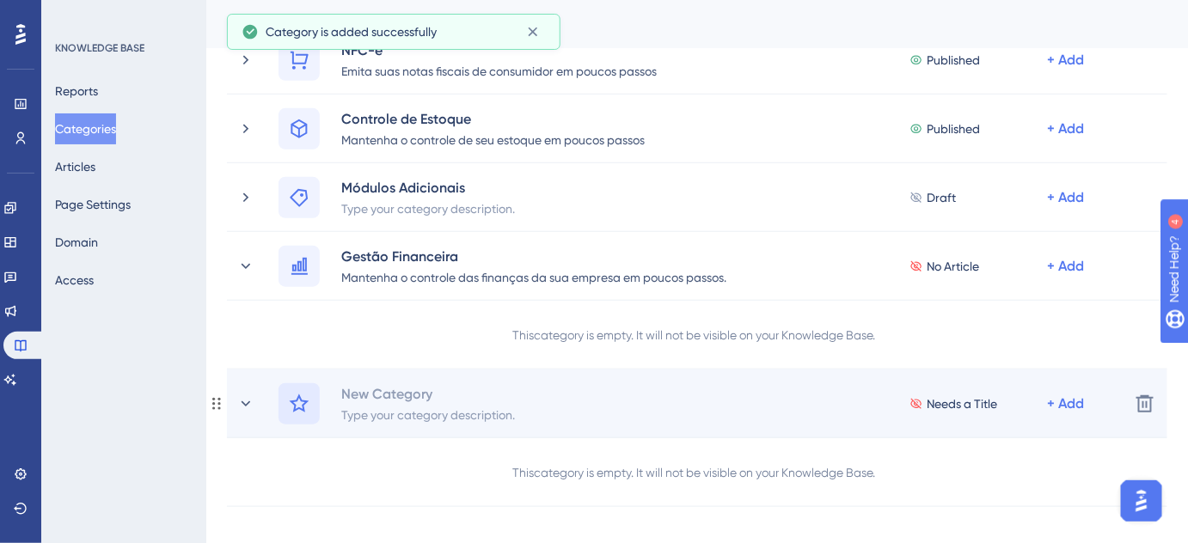
click at [297, 416] on div at bounding box center [299, 403] width 41 height 41
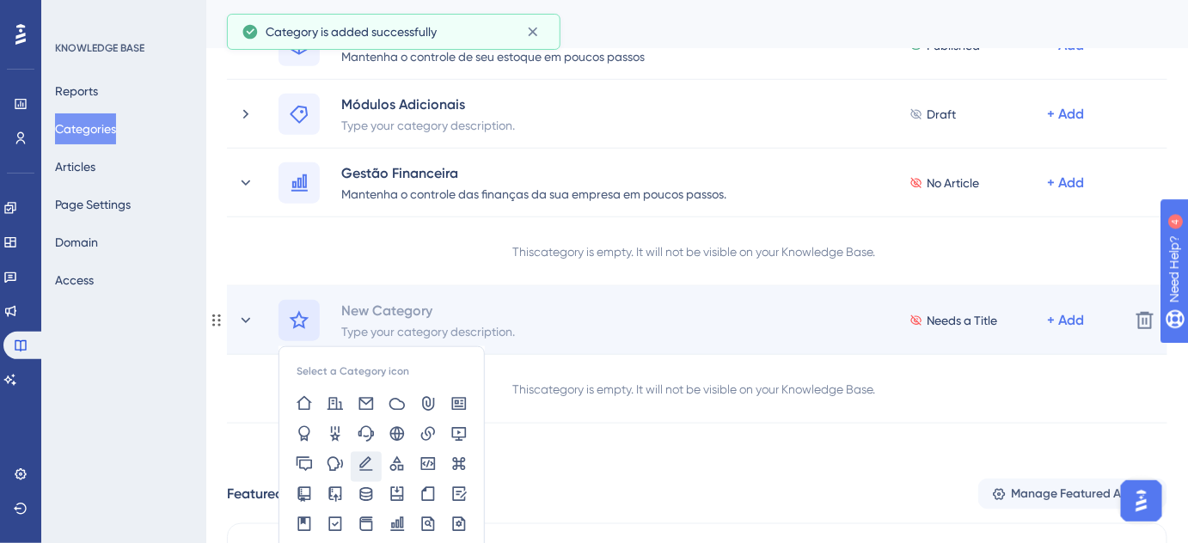
scroll to position [488, 0]
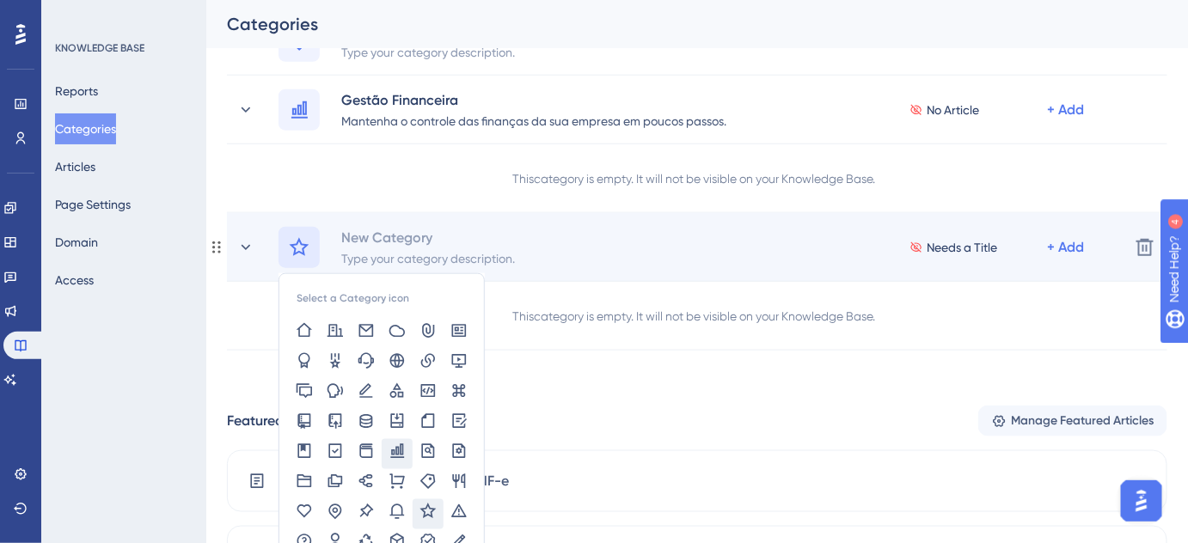
click at [399, 446] on icon at bounding box center [398, 451] width 14 height 15
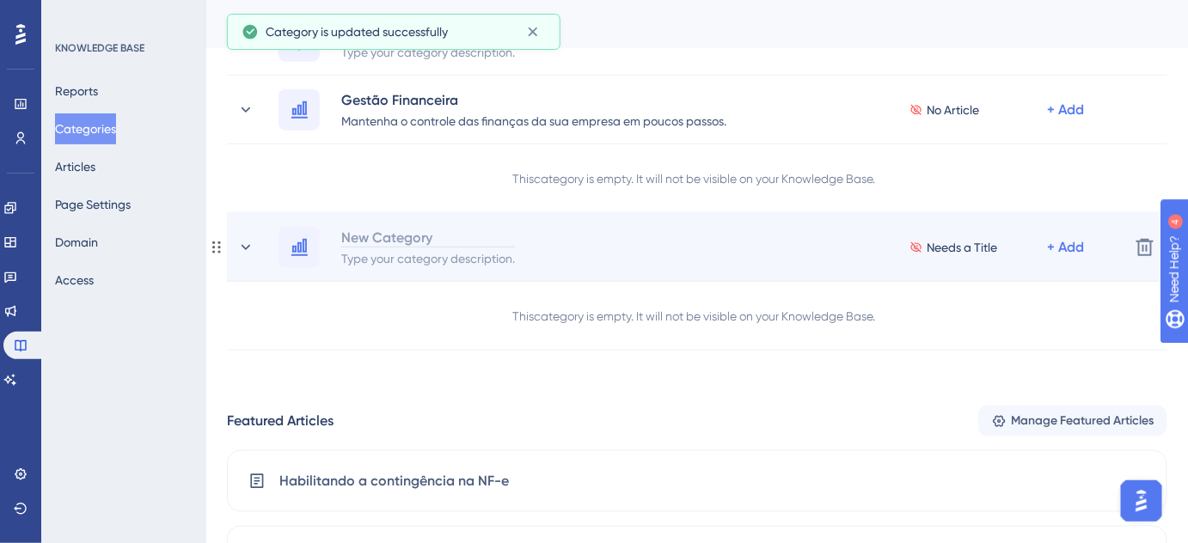
click at [417, 238] on div "New Category" at bounding box center [427, 237] width 175 height 21
click at [417, 238] on div at bounding box center [427, 237] width 175 height 21
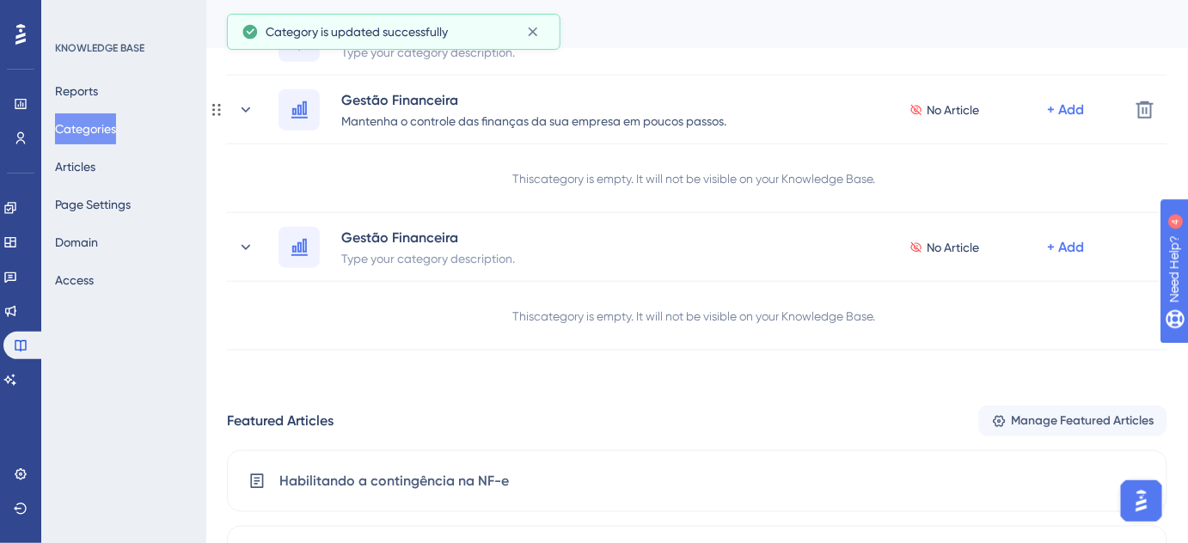
drag, startPoint x: 733, startPoint y: 120, endPoint x: 607, endPoint y: 119, distance: 125.5
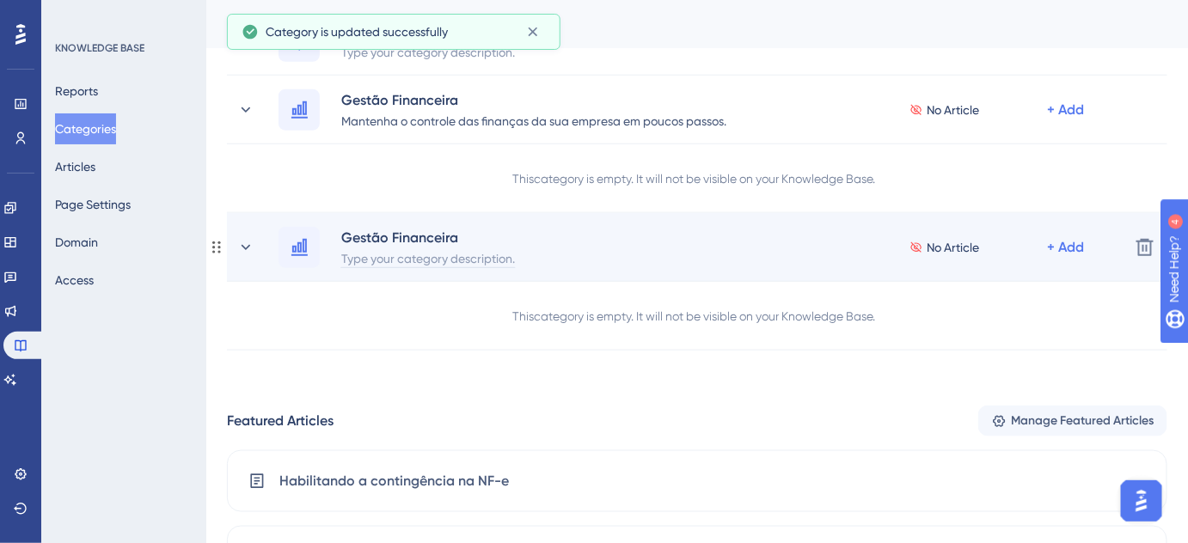
click at [370, 258] on div "Type your category description." at bounding box center [427, 258] width 175 height 21
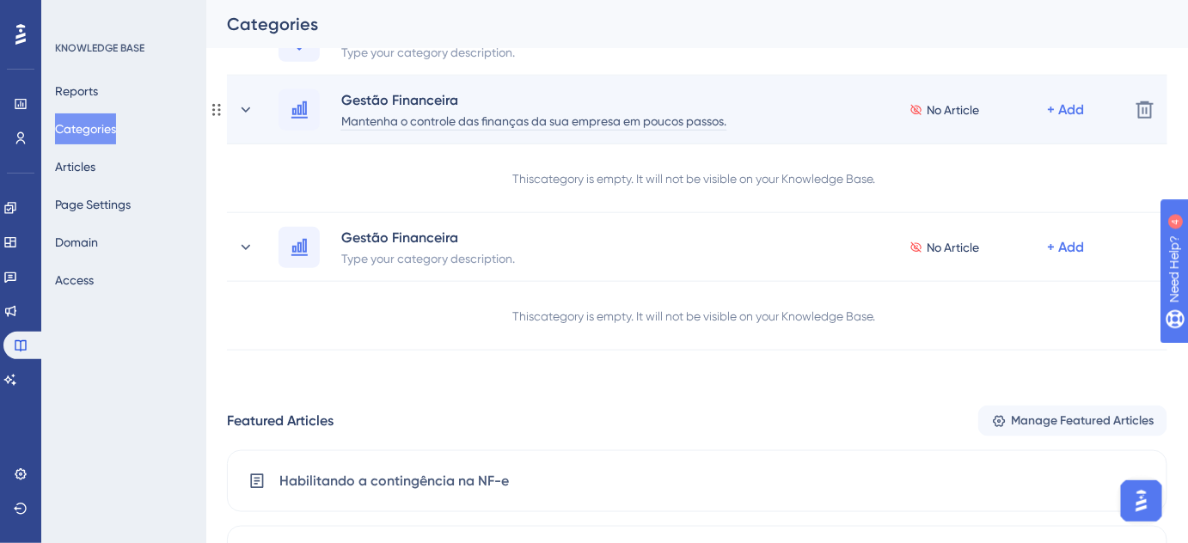
click at [724, 120] on div "Mantenha o controle das finanças da sua empresa em poucos passos." at bounding box center [533, 120] width 387 height 21
click at [726, 120] on div "Mantenha o controle das finanças da sua empresa em poucos passos." at bounding box center [533, 120] width 387 height 21
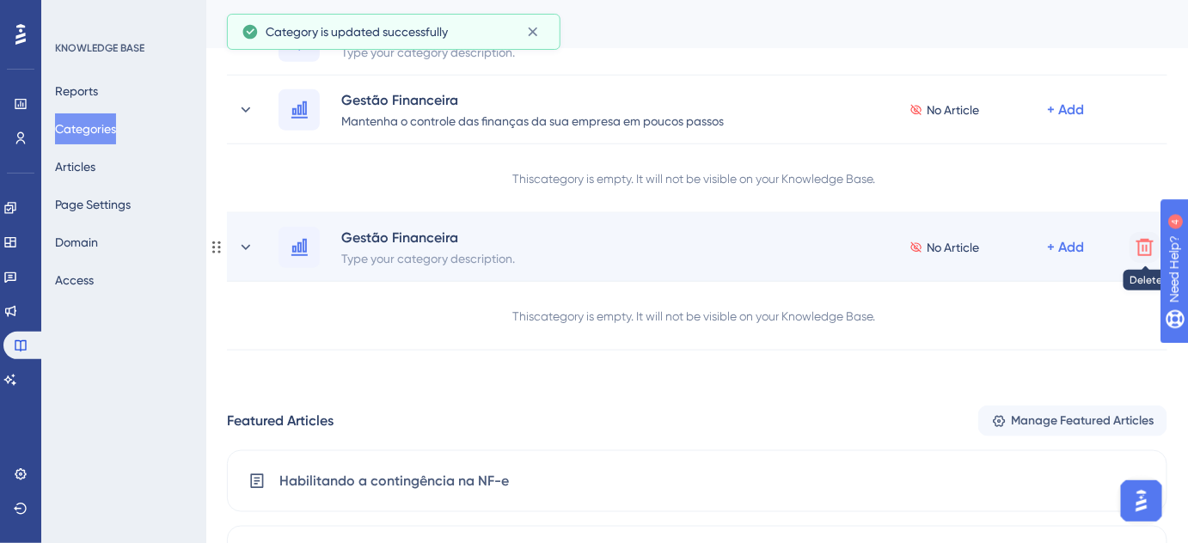
click at [1143, 247] on icon at bounding box center [1145, 247] width 17 height 17
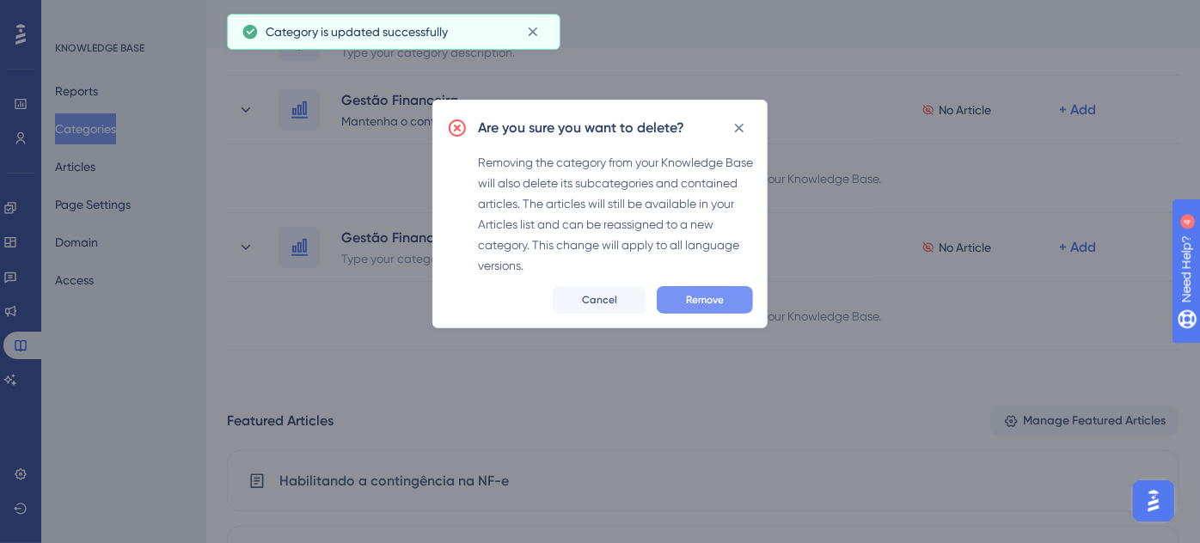
click at [692, 297] on span "Remove" at bounding box center [705, 300] width 38 height 14
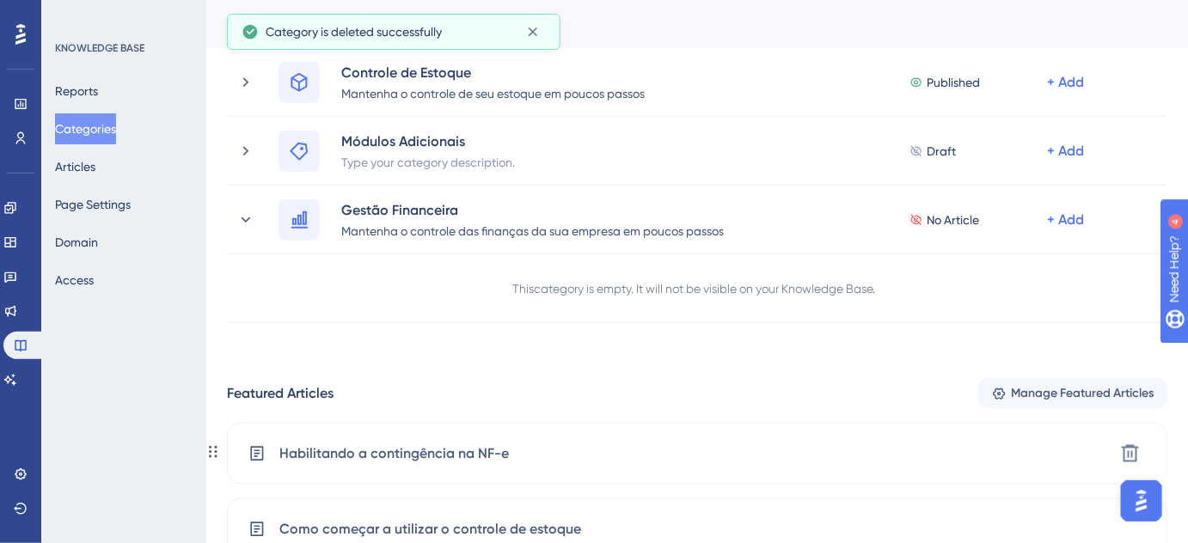
scroll to position [332, 0]
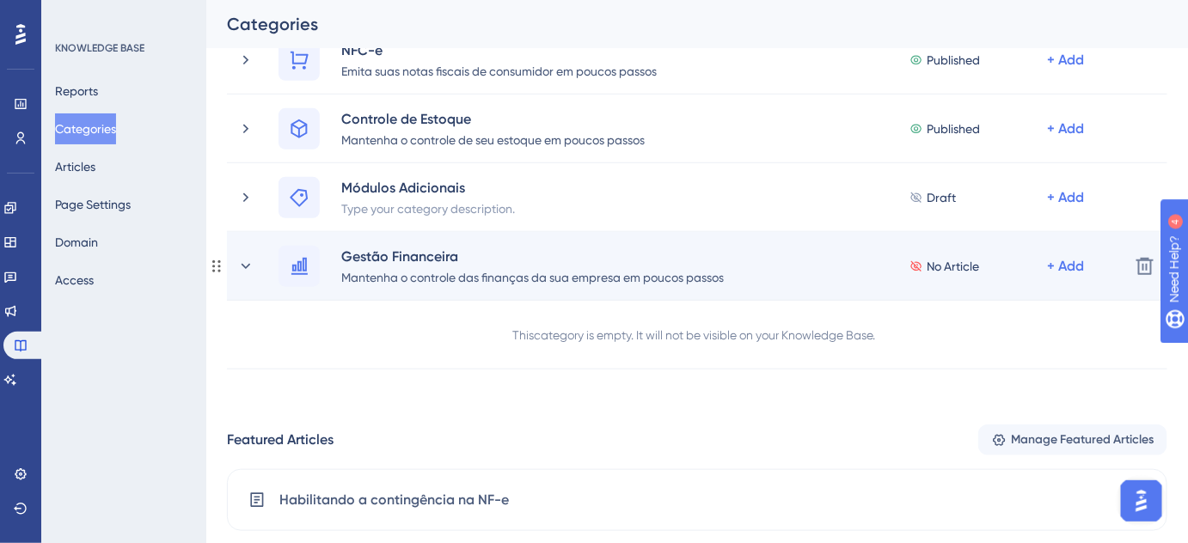
click at [256, 271] on div "Gestão Financeira Mantenha o controle das finanças da sua empresa em poucos pas…" at bounding box center [676, 266] width 879 height 41
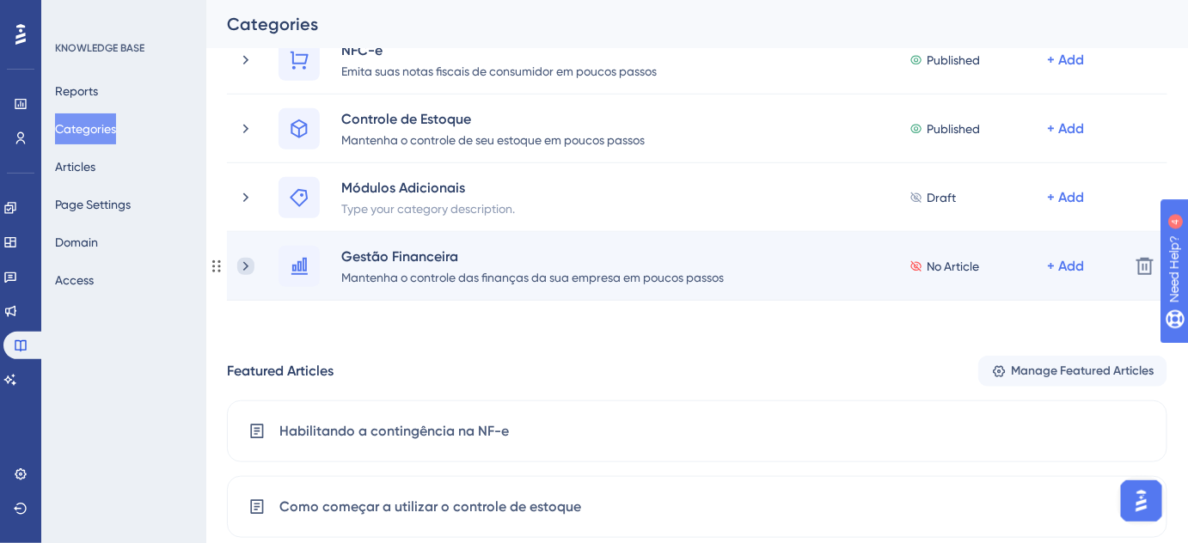
click at [249, 265] on icon at bounding box center [245, 266] width 17 height 17
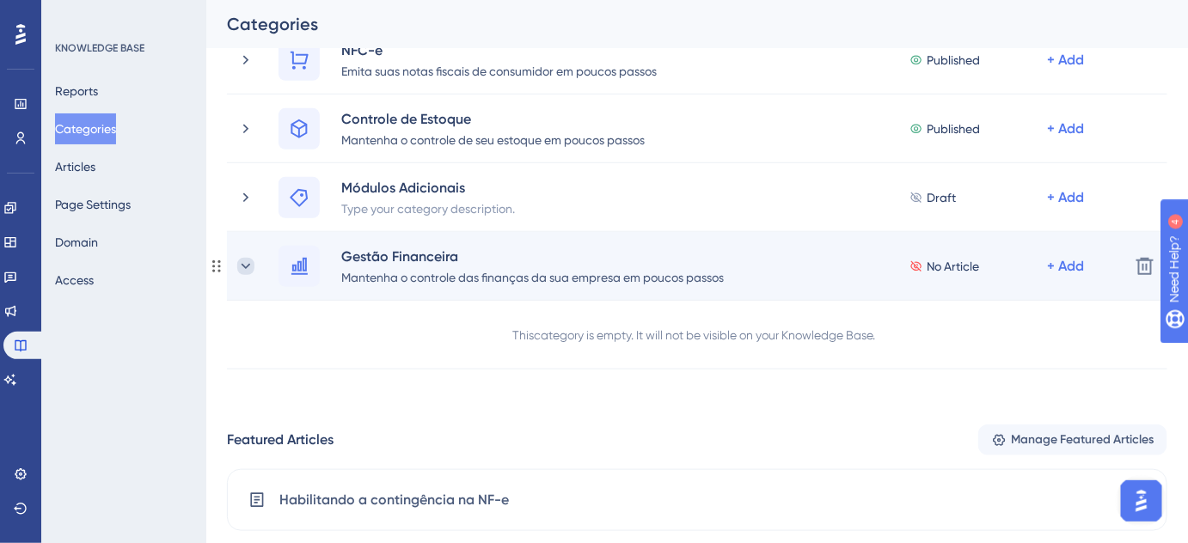
click at [242, 261] on icon at bounding box center [245, 266] width 17 height 17
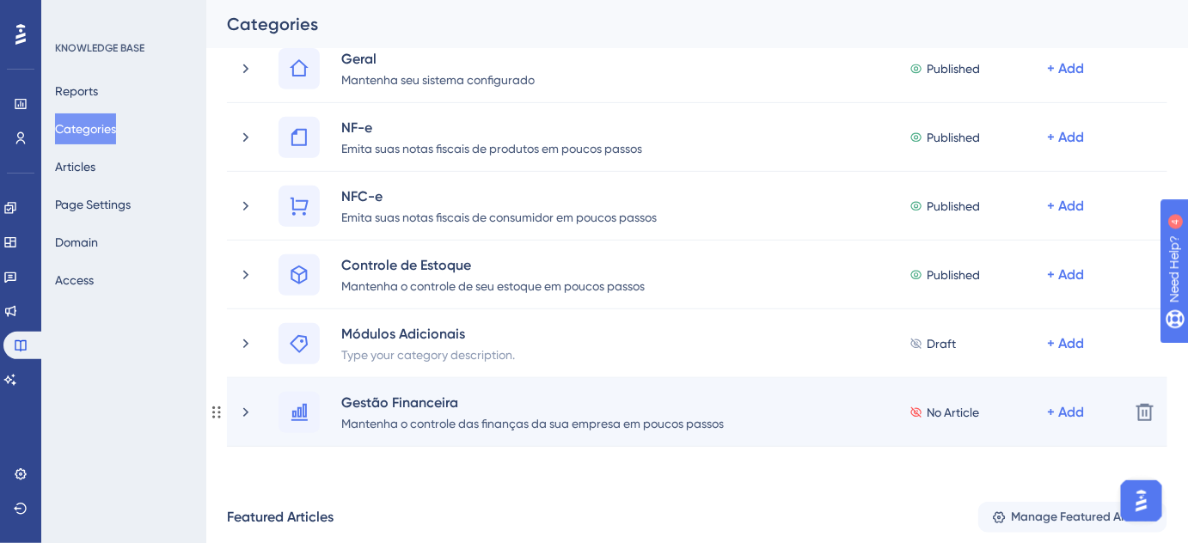
scroll to position [176, 0]
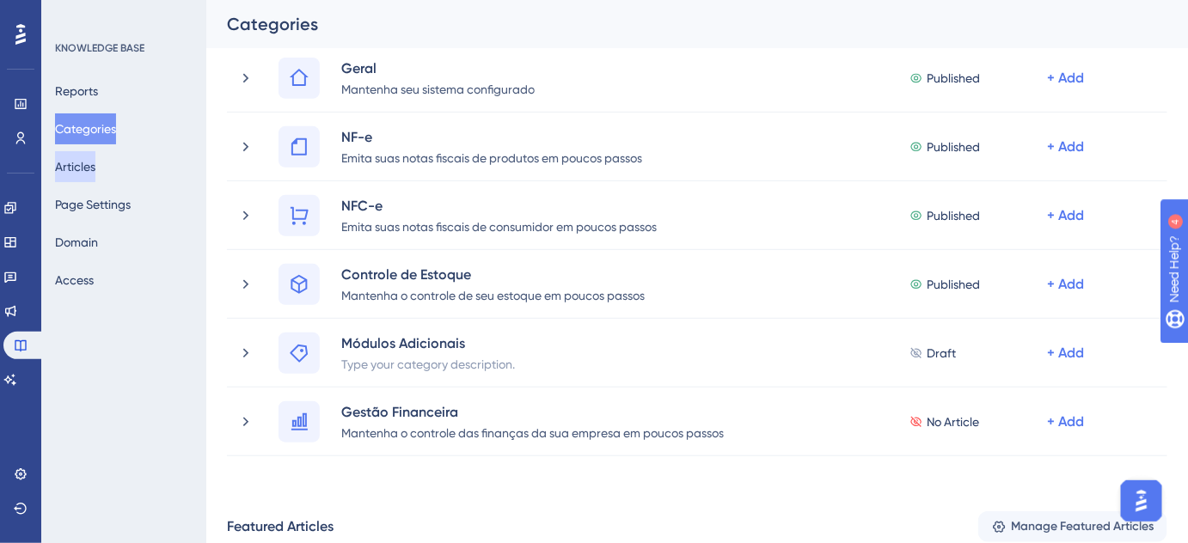
click at [95, 176] on button "Articles" at bounding box center [75, 166] width 40 height 31
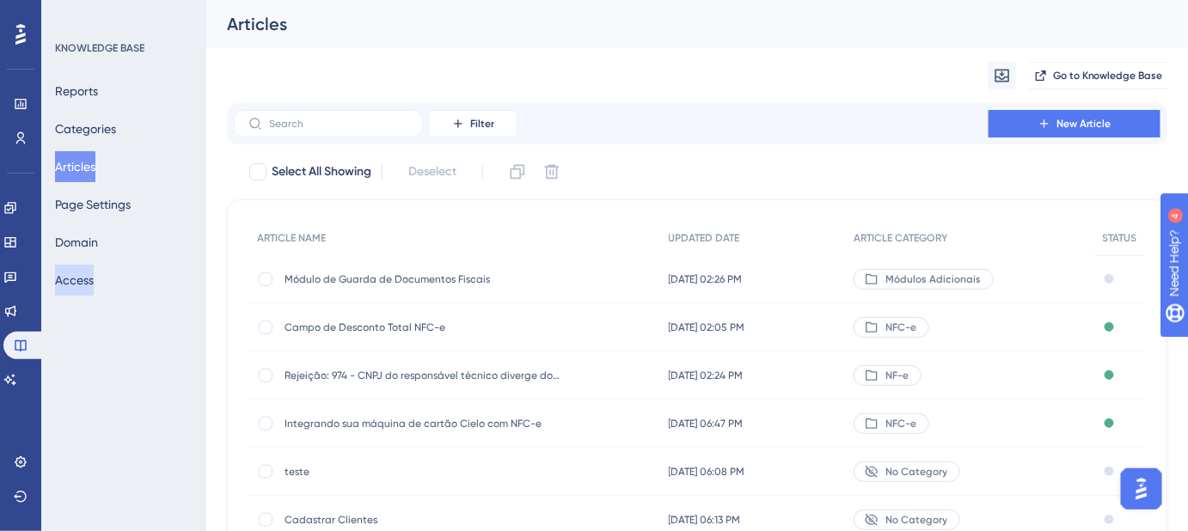
click at [94, 279] on button "Access" at bounding box center [74, 280] width 39 height 31
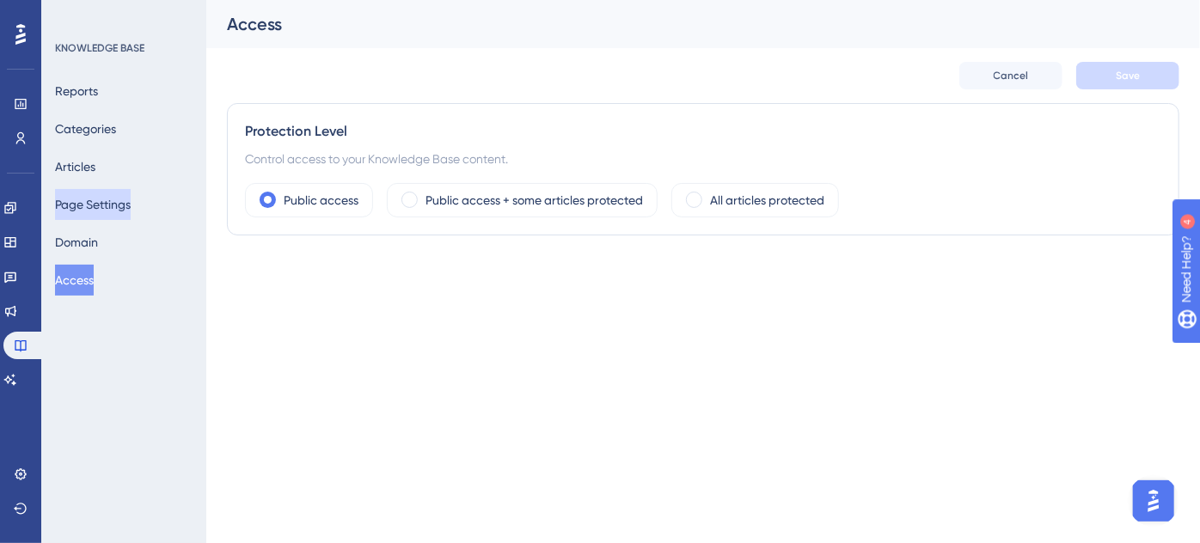
click at [131, 191] on button "Page Settings" at bounding box center [93, 204] width 76 height 31
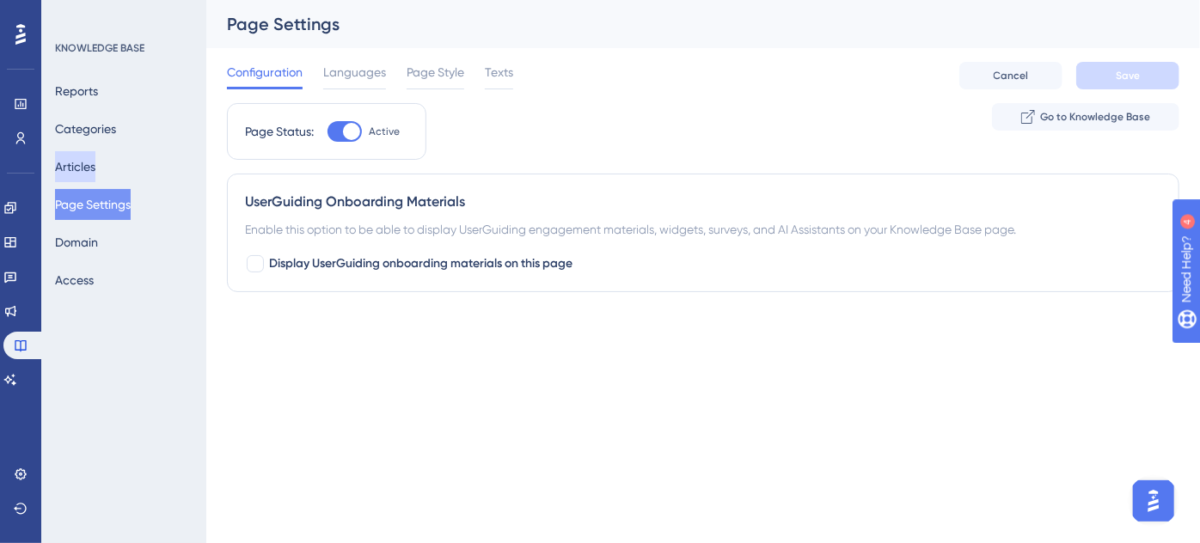
click at [80, 160] on button "Articles" at bounding box center [75, 166] width 40 height 31
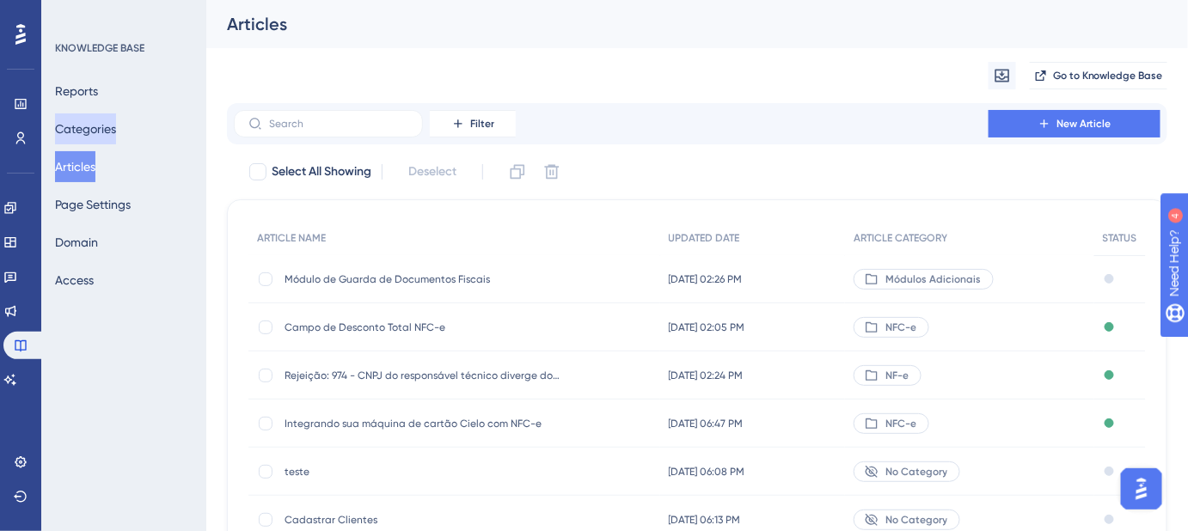
click at [96, 132] on button "Categories" at bounding box center [85, 128] width 61 height 31
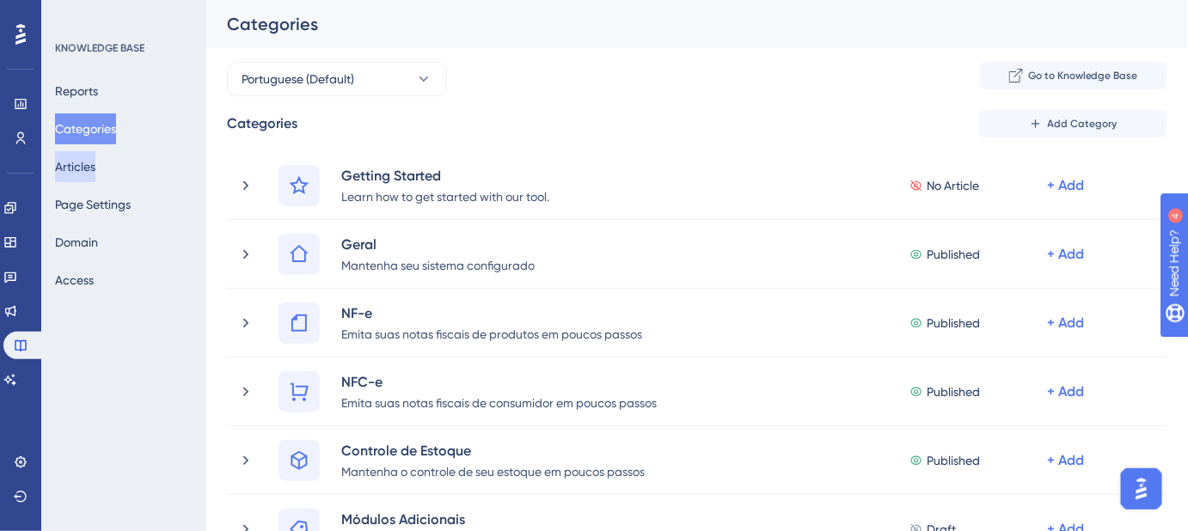
click at [71, 162] on button "Articles" at bounding box center [75, 166] width 40 height 31
